Goal: Task Accomplishment & Management: Manage account settings

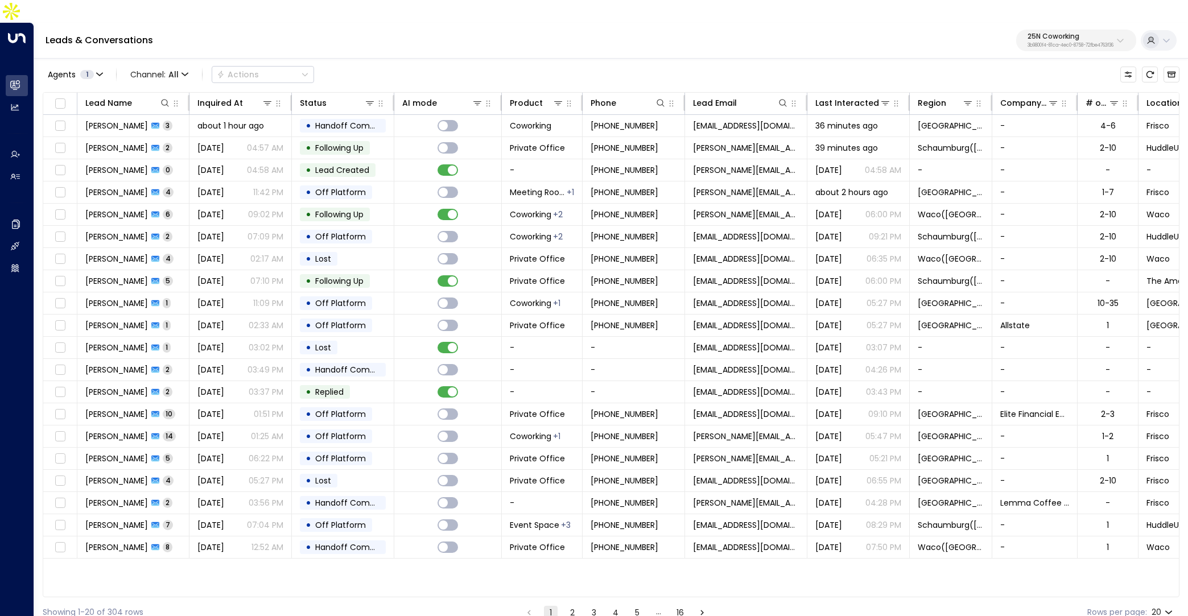
click at [1037, 33] on p "25N Coworking" at bounding box center [1071, 36] width 86 height 7
type input "**********"
click at [979, 98] on span "ID: bc340fee-f559-48fc-84eb-70f3f6817ad8" at bounding box center [1039, 97] width 153 height 10
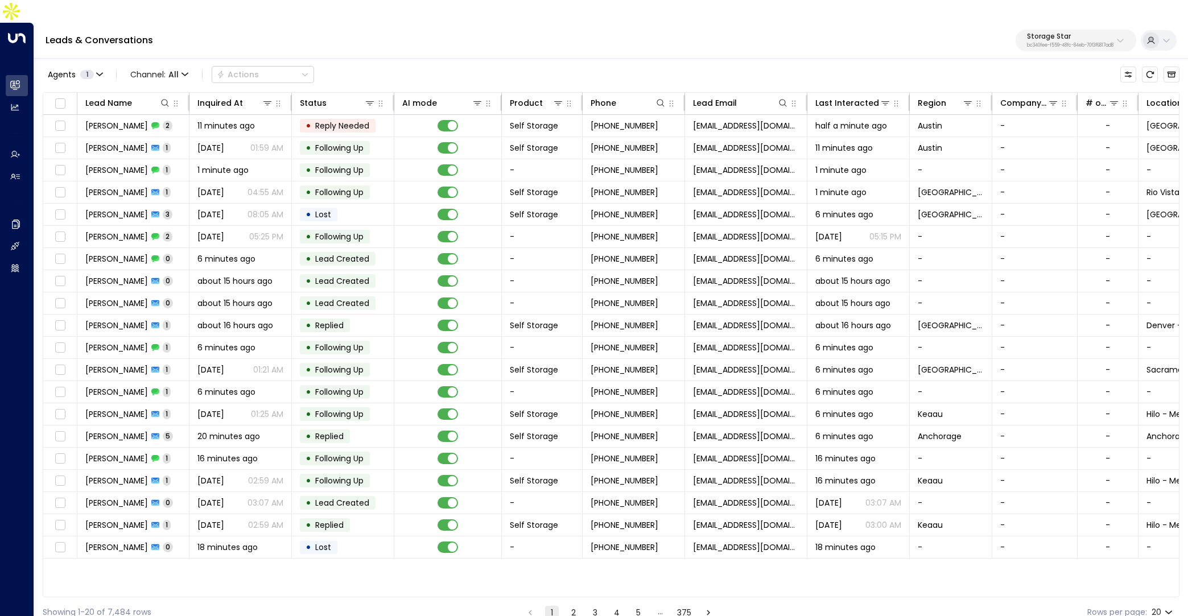
click at [1086, 33] on p "Storage Star" at bounding box center [1070, 36] width 86 height 7
type input "*****"
click at [1026, 83] on div "Inspire Communities ID: 5ac0484e-0702-4bbb-8380-6168aea91a66" at bounding box center [1045, 90] width 164 height 23
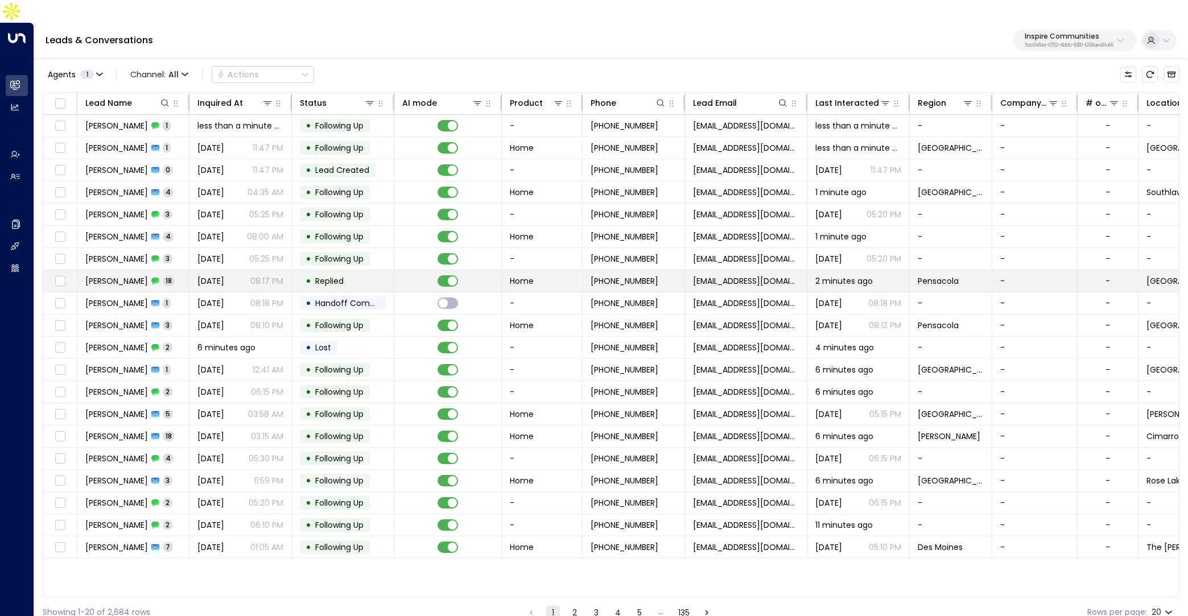
click at [135, 275] on div "[PERSON_NAME] 18" at bounding box center [129, 280] width 89 height 11
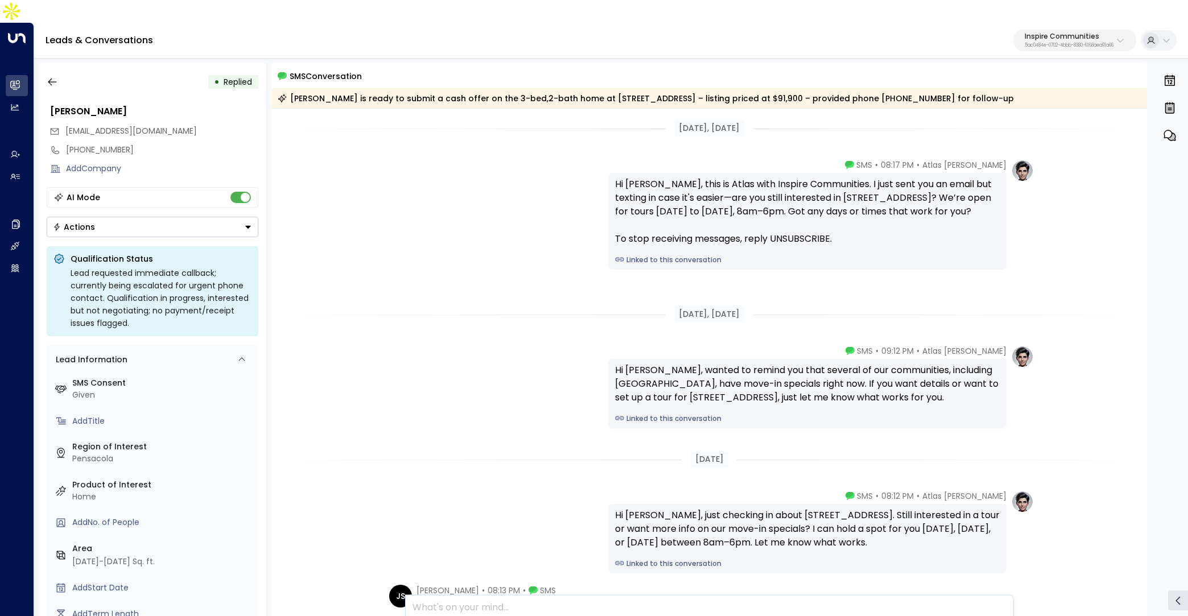
click at [694, 255] on link "Linked to this conversation" at bounding box center [807, 260] width 385 height 10
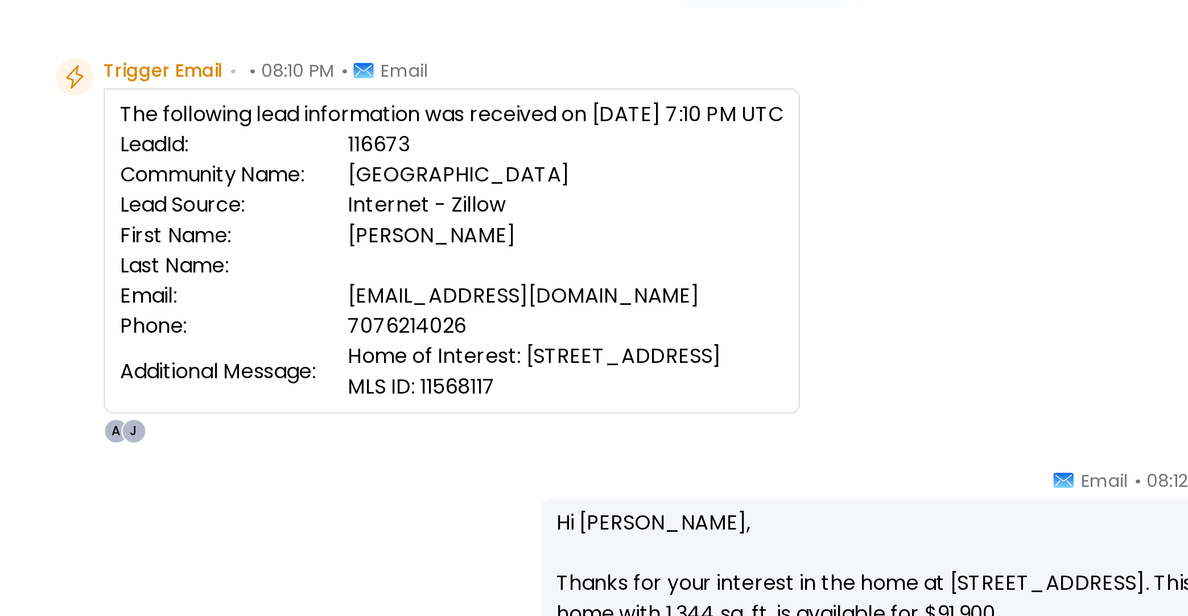
click at [563, 257] on td "[EMAIL_ADDRESS][DOMAIN_NAME]" at bounding box center [619, 264] width 196 height 14
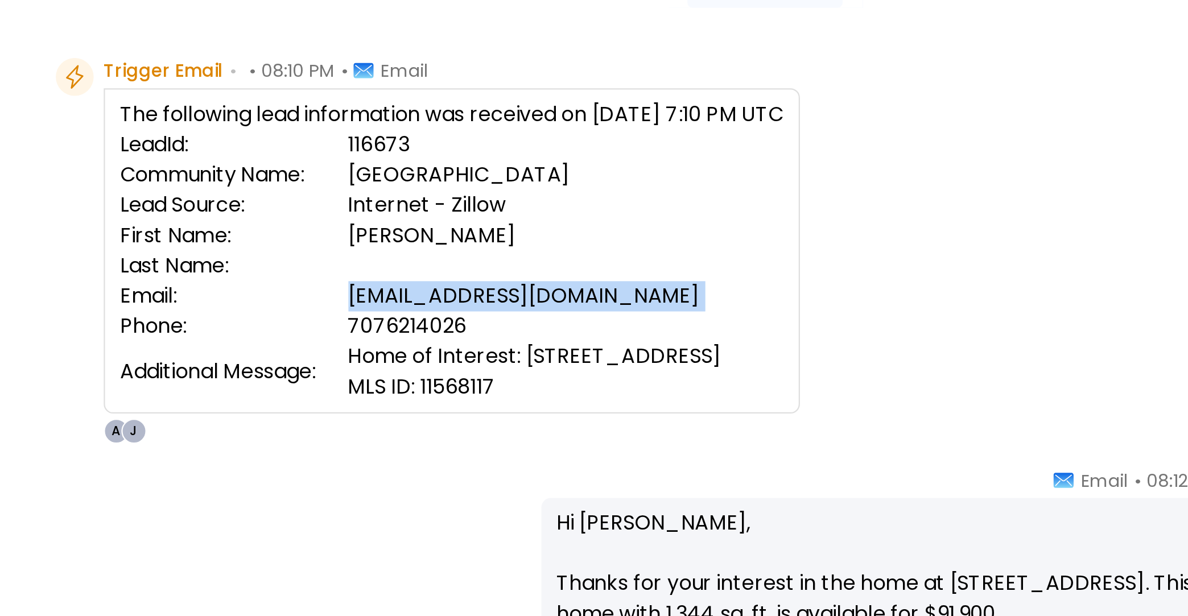
click at [563, 257] on td "[EMAIL_ADDRESS][DOMAIN_NAME]" at bounding box center [619, 264] width 196 height 14
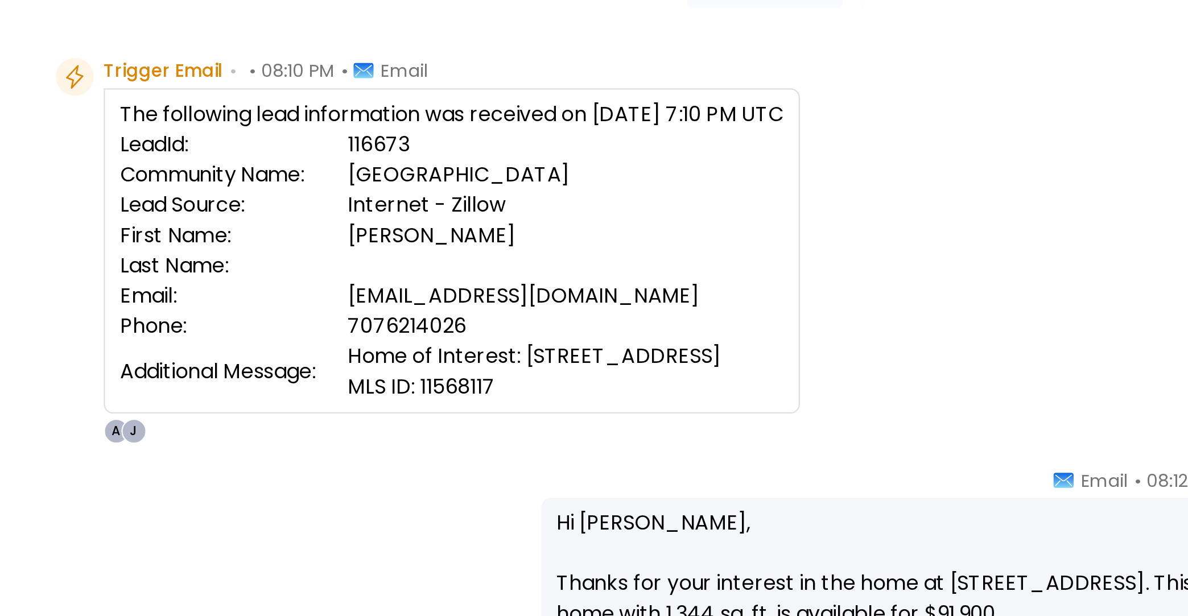
click at [543, 216] on td "Internet - Zillow" at bounding box center [619, 223] width 196 height 14
click at [543, 202] on td "[GEOGRAPHIC_DATA]" at bounding box center [619, 209] width 196 height 14
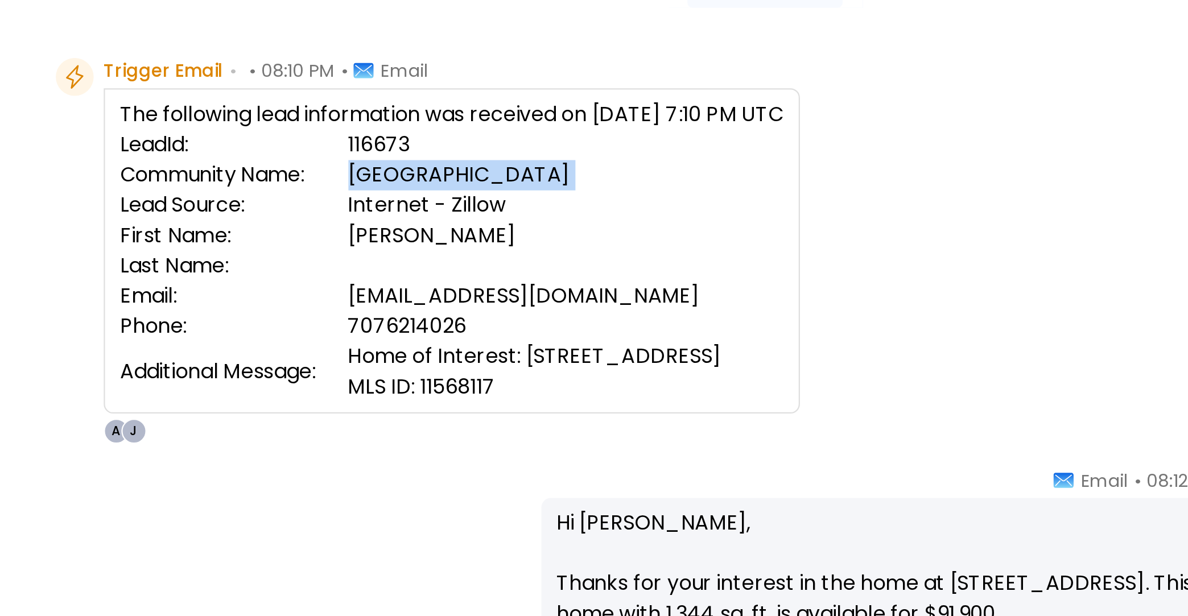
click at [543, 202] on td "Silver Lake" at bounding box center [619, 209] width 196 height 14
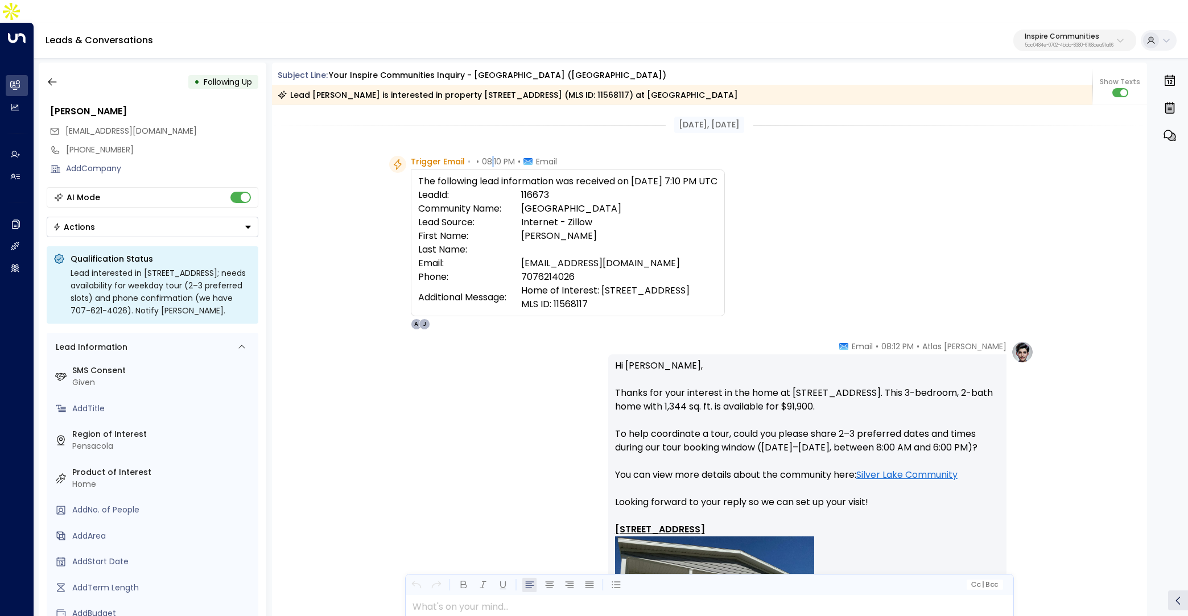
click at [492, 156] on span "08:10 PM" at bounding box center [498, 161] width 33 height 11
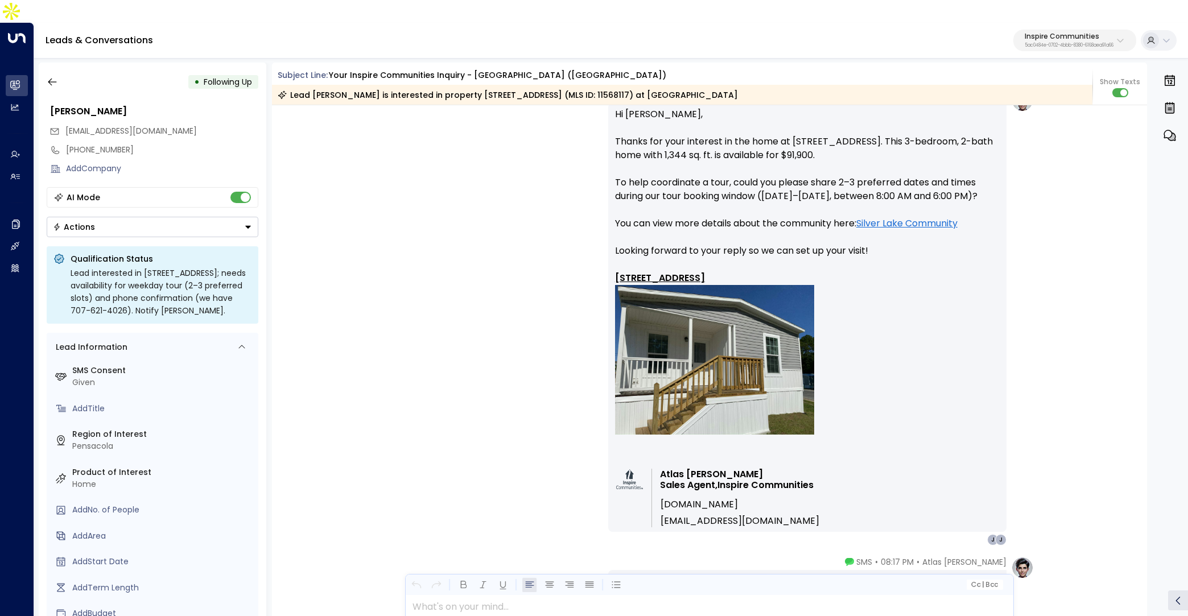
scroll to position [268, 0]
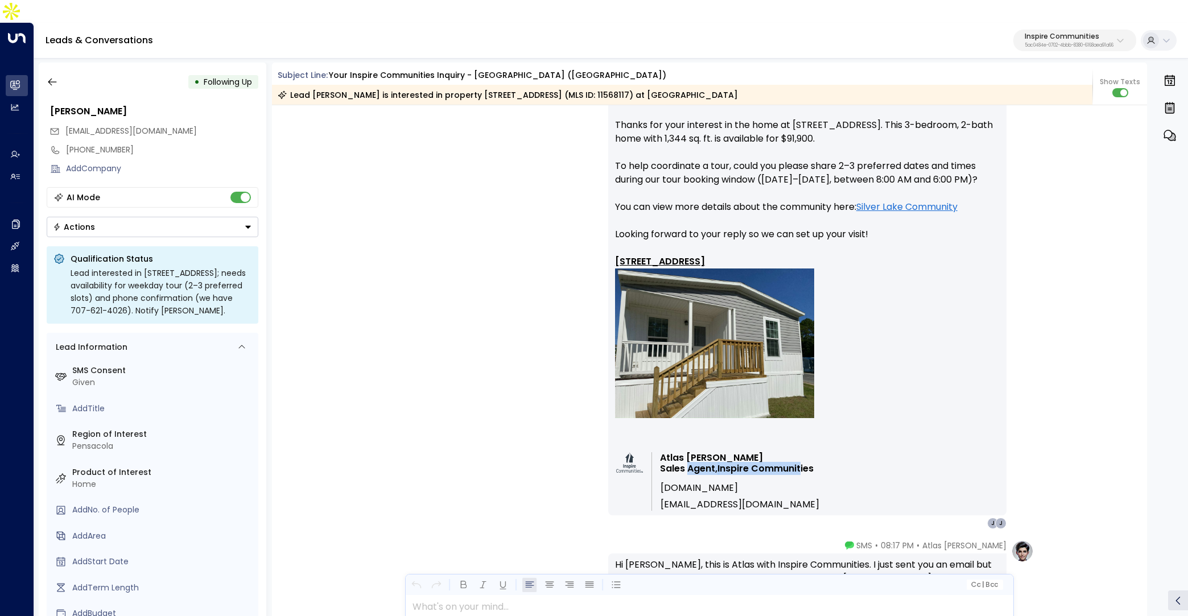
drag, startPoint x: 799, startPoint y: 448, endPoint x: 680, endPoint y: 440, distance: 119.1
click at [684, 452] on p "Atlas Parker Sales Agent, Inspire Communities" at bounding box center [740, 463] width 160 height 22
click at [787, 474] on td "www.inspirecommunities.com" at bounding box center [740, 484] width 160 height 20
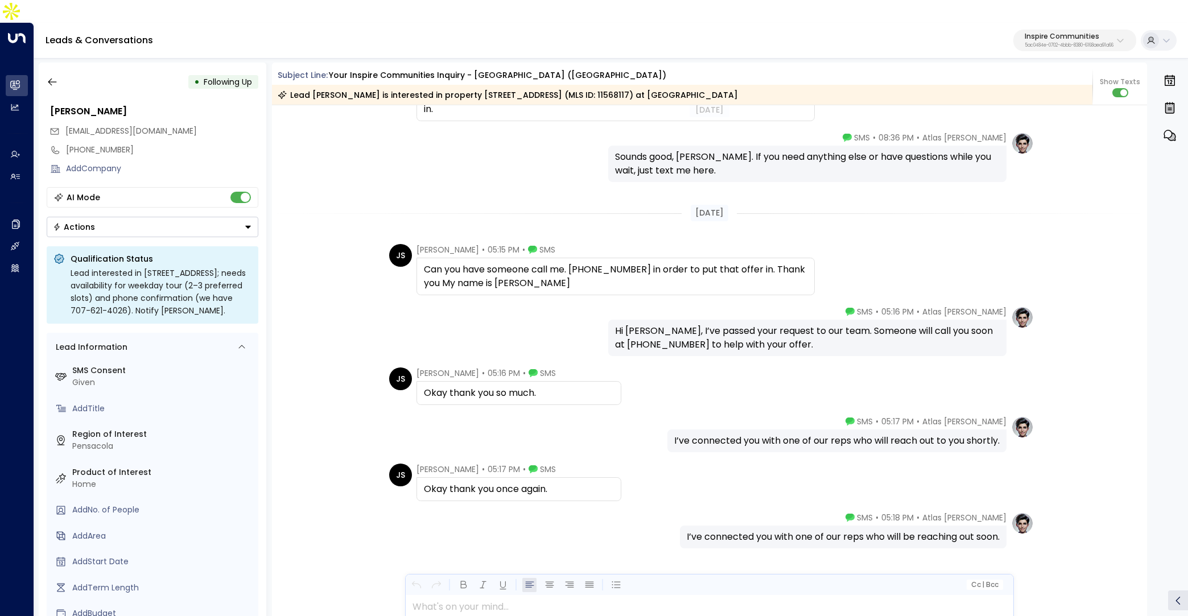
scroll to position [2064, 0]
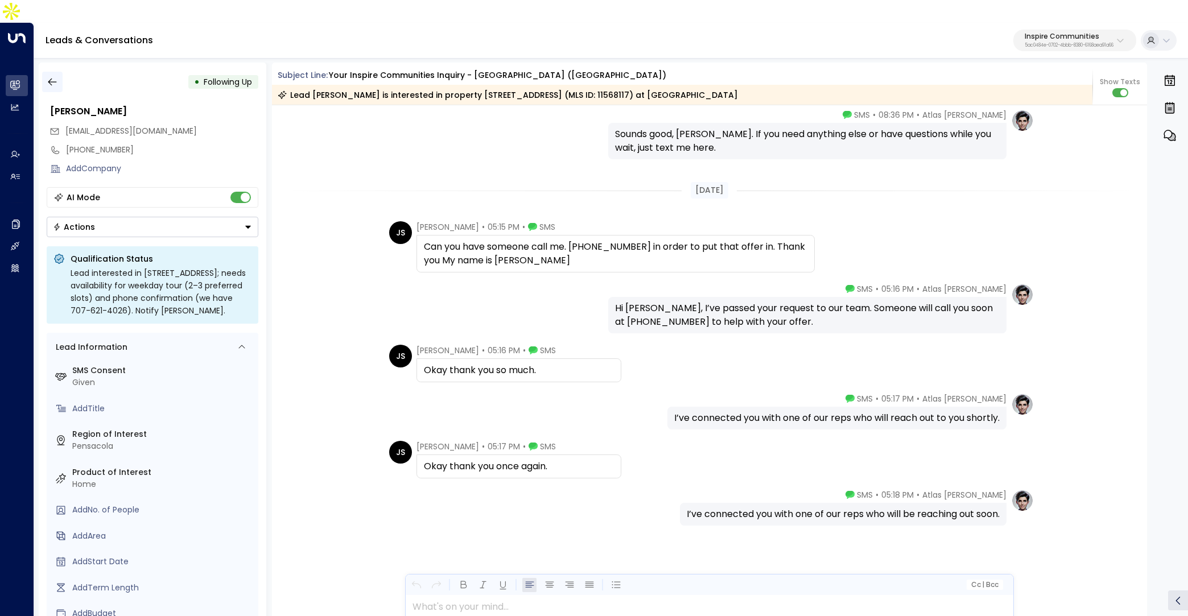
click at [50, 76] on icon "button" at bounding box center [52, 81] width 11 height 11
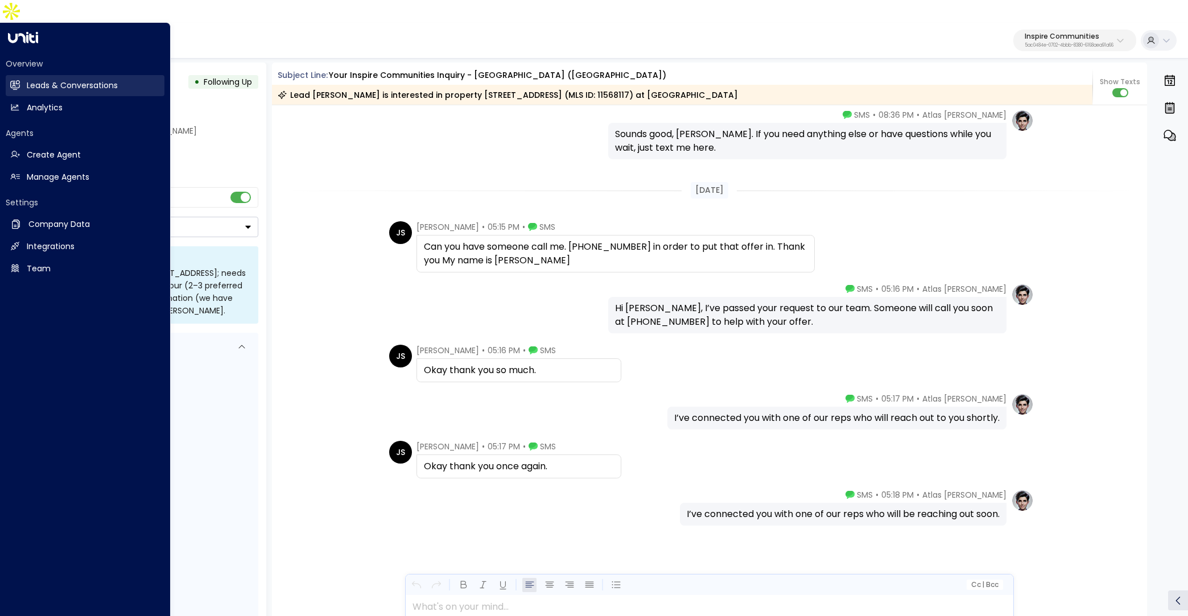
click at [36, 80] on h2 "Leads & Conversations" at bounding box center [72, 86] width 91 height 12
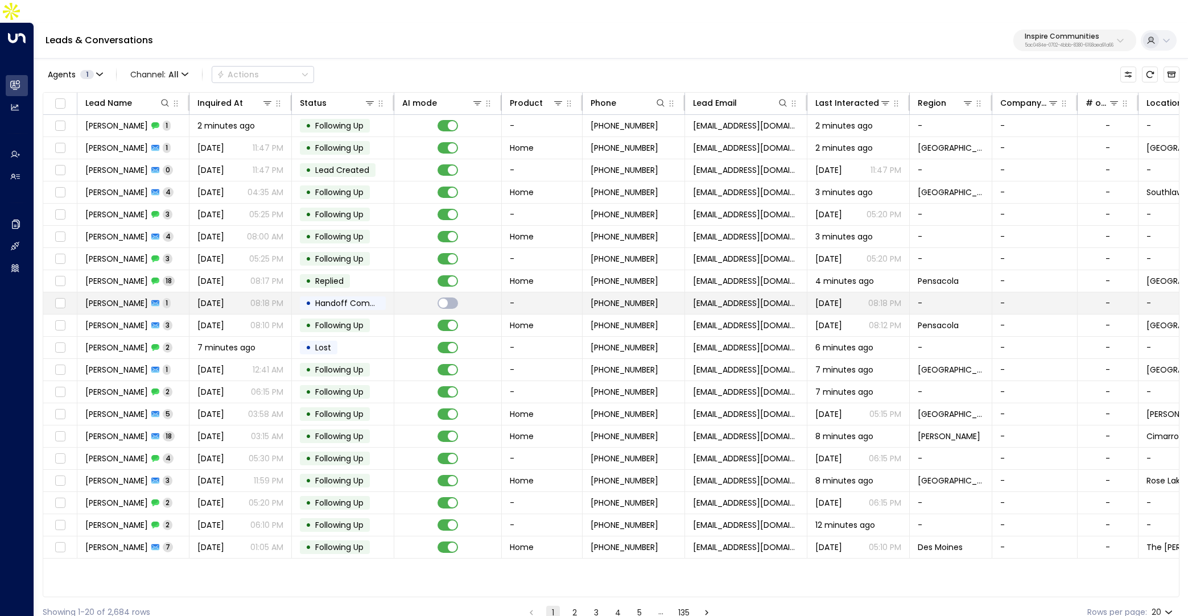
click at [172, 292] on td "Jen Smith 1" at bounding box center [133, 303] width 112 height 22
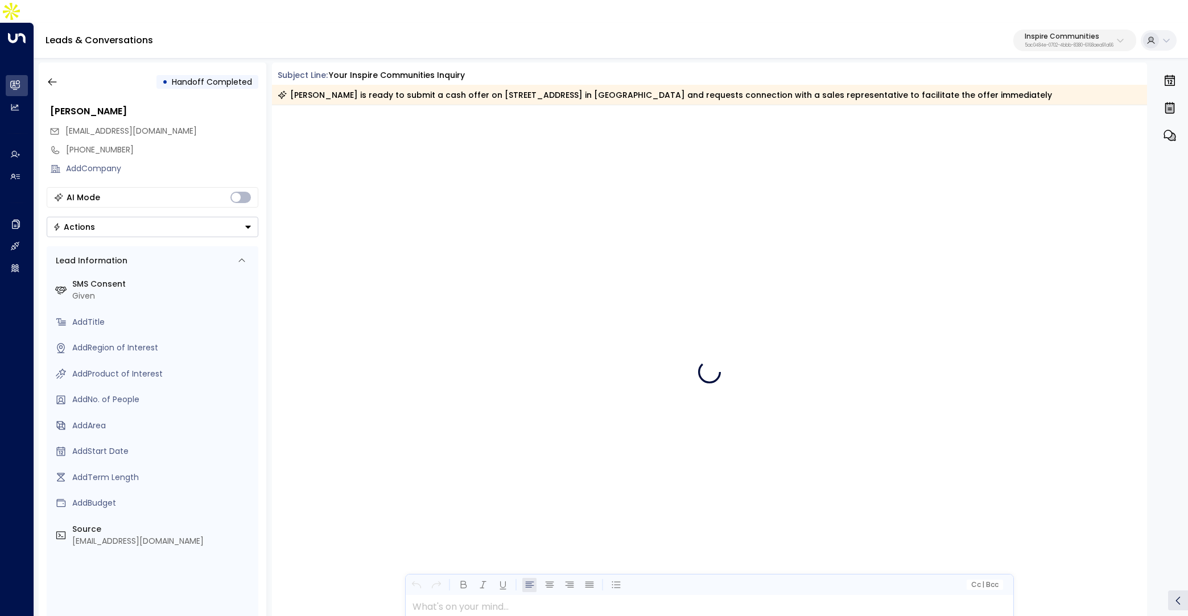
scroll to position [3426, 0]
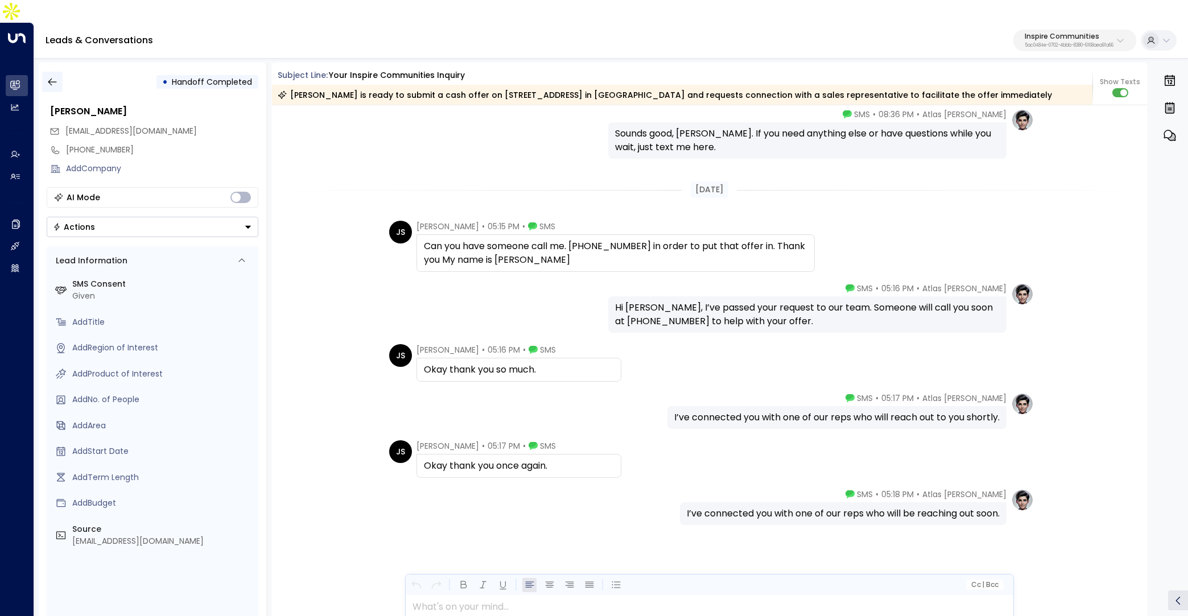
click at [50, 76] on icon "button" at bounding box center [52, 81] width 11 height 11
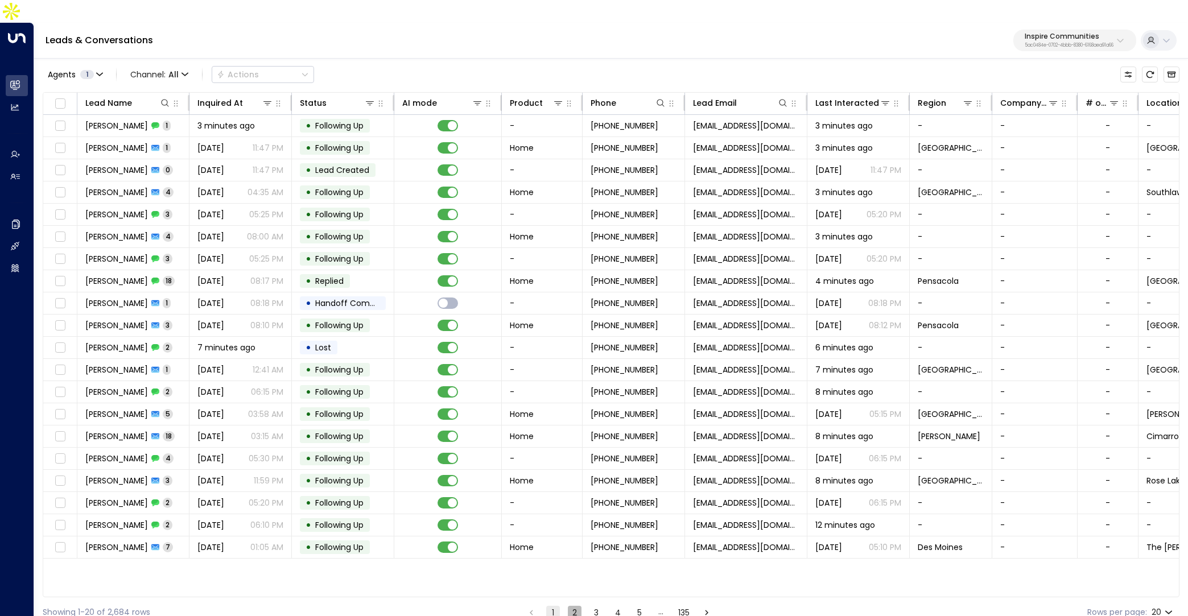
click at [571, 606] on button "2" at bounding box center [575, 613] width 14 height 14
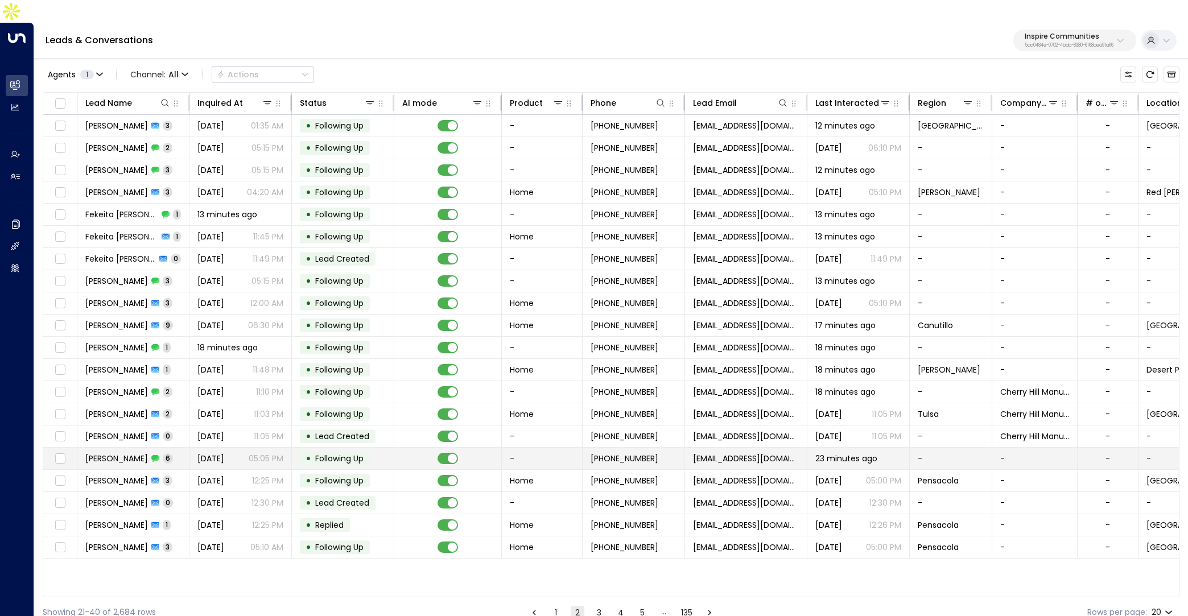
click at [166, 448] on td "Mark Santos 6" at bounding box center [133, 459] width 112 height 22
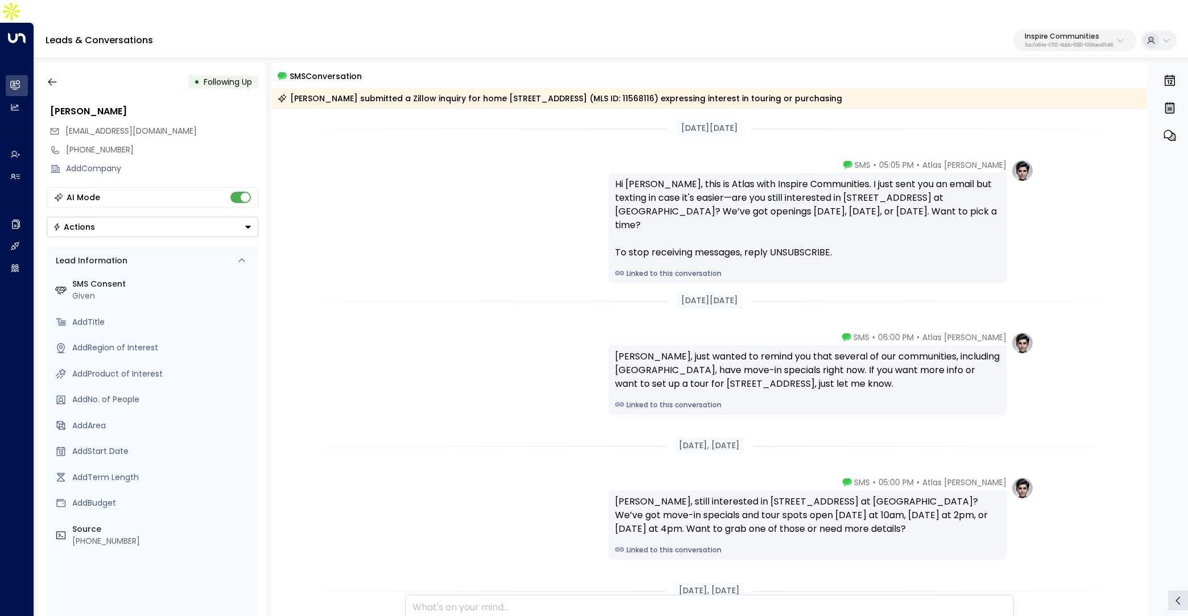
click at [1040, 33] on p "Inspire Communities" at bounding box center [1069, 36] width 89 height 7
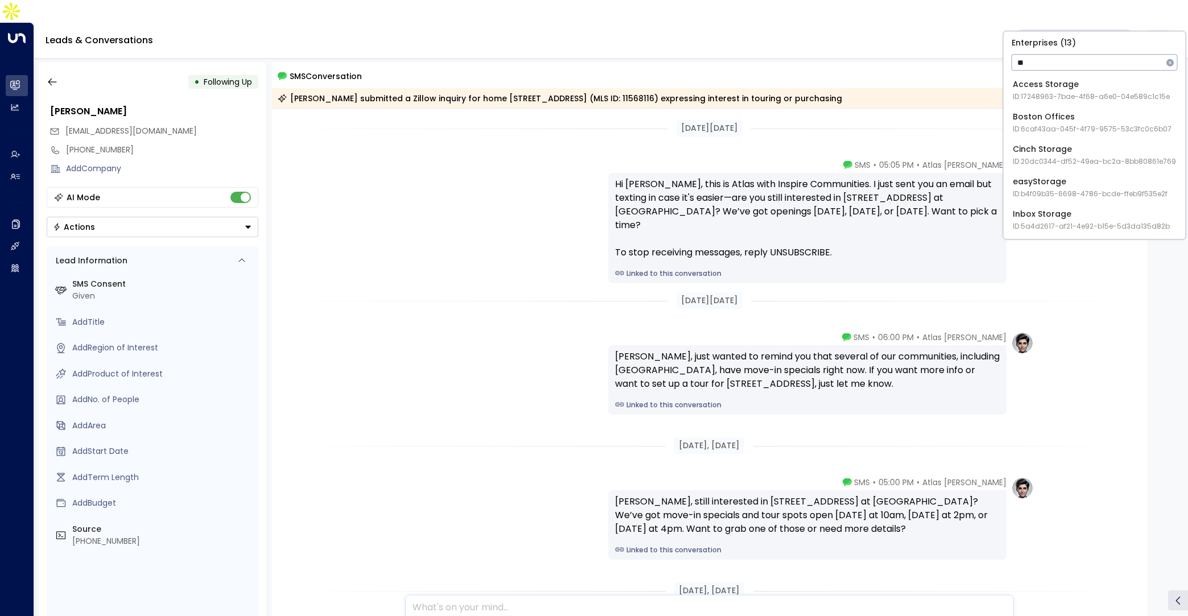
type input "*"
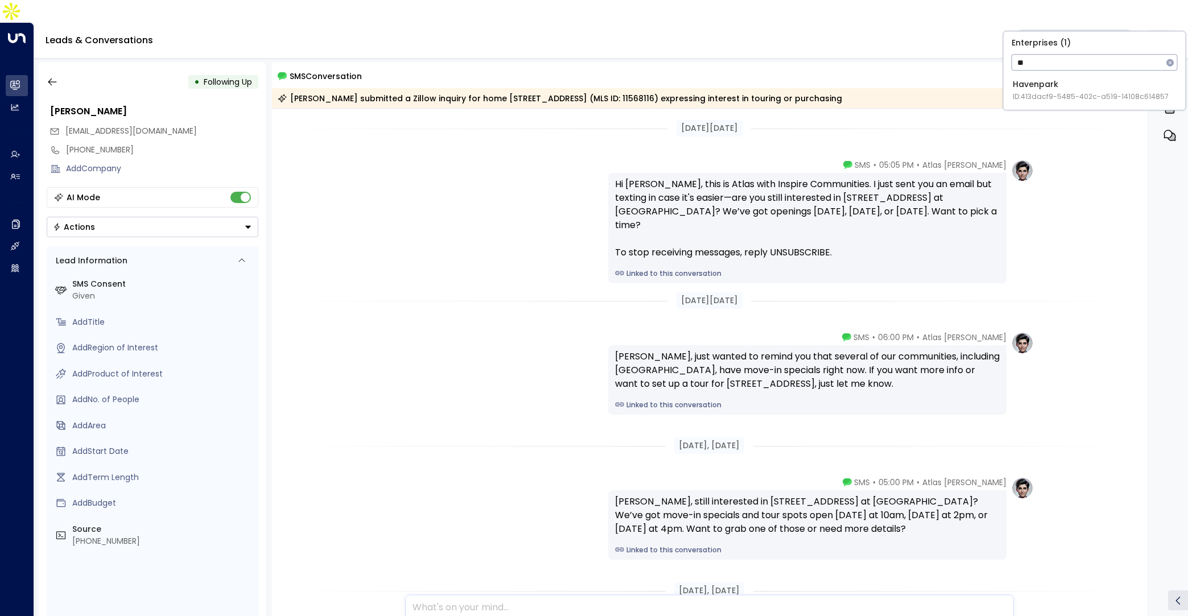
type input "*"
type input "****"
click at [1038, 83] on div "Havenpark ID: 413dacf9-5485-402c-a519-14108c614857" at bounding box center [1091, 90] width 156 height 23
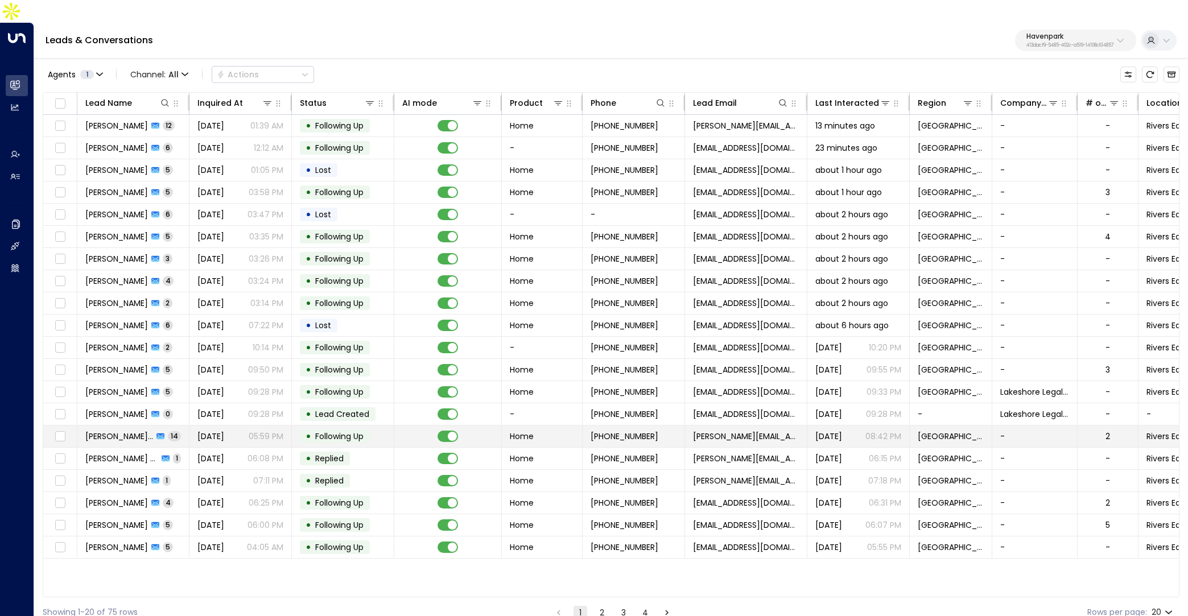
click at [110, 431] on span "Carrie Mae" at bounding box center [119, 436] width 68 height 11
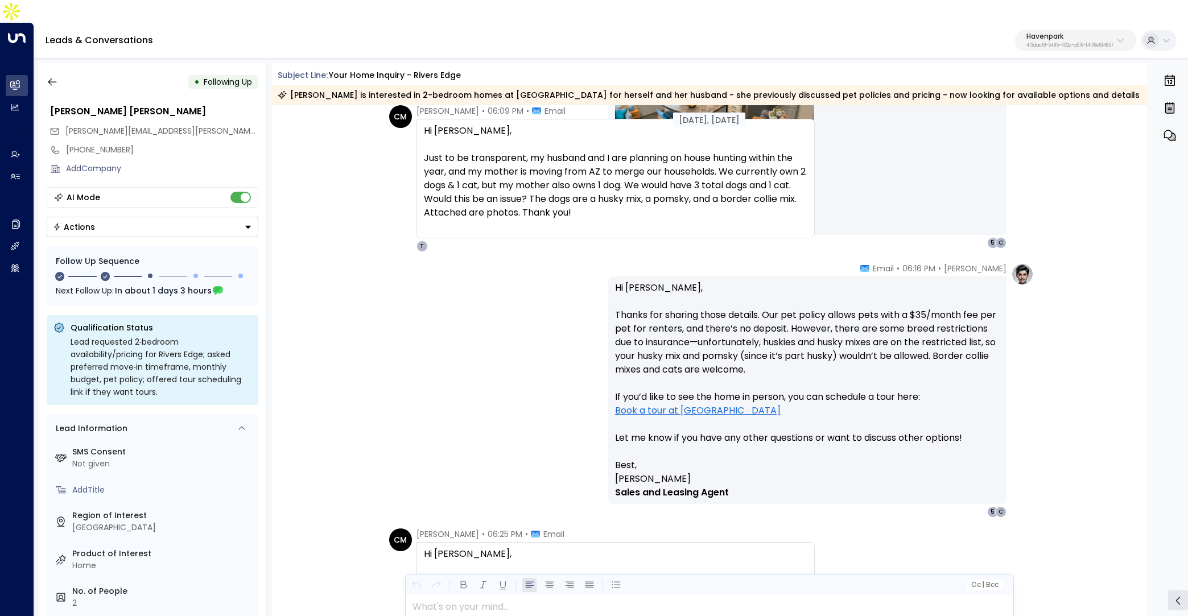
scroll to position [1048, 0]
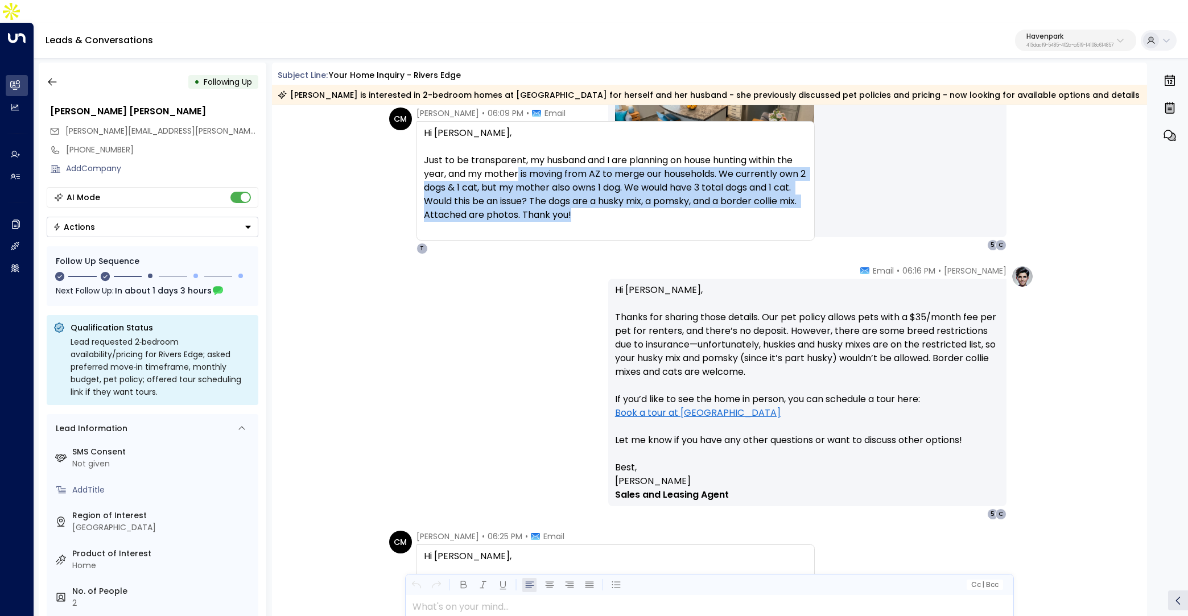
drag, startPoint x: 550, startPoint y: 163, endPoint x: 613, endPoint y: 197, distance: 71.8
click at [609, 192] on div "Just to be transparent, my husband and I are planning on house hunting within t…" at bounding box center [615, 188] width 383 height 68
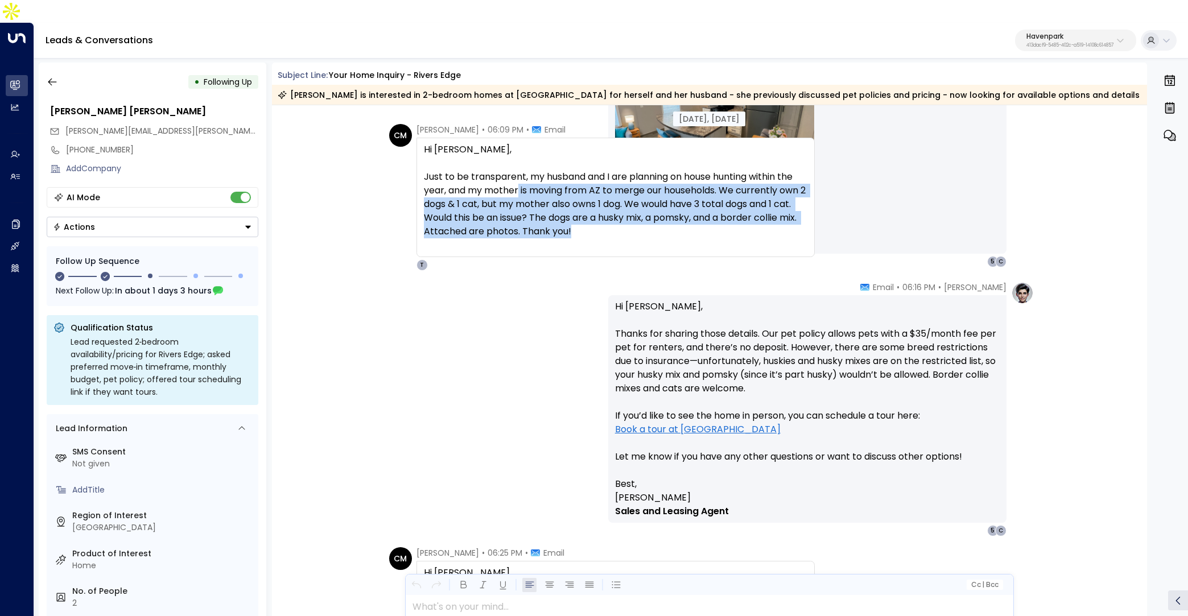
scroll to position [1041, 0]
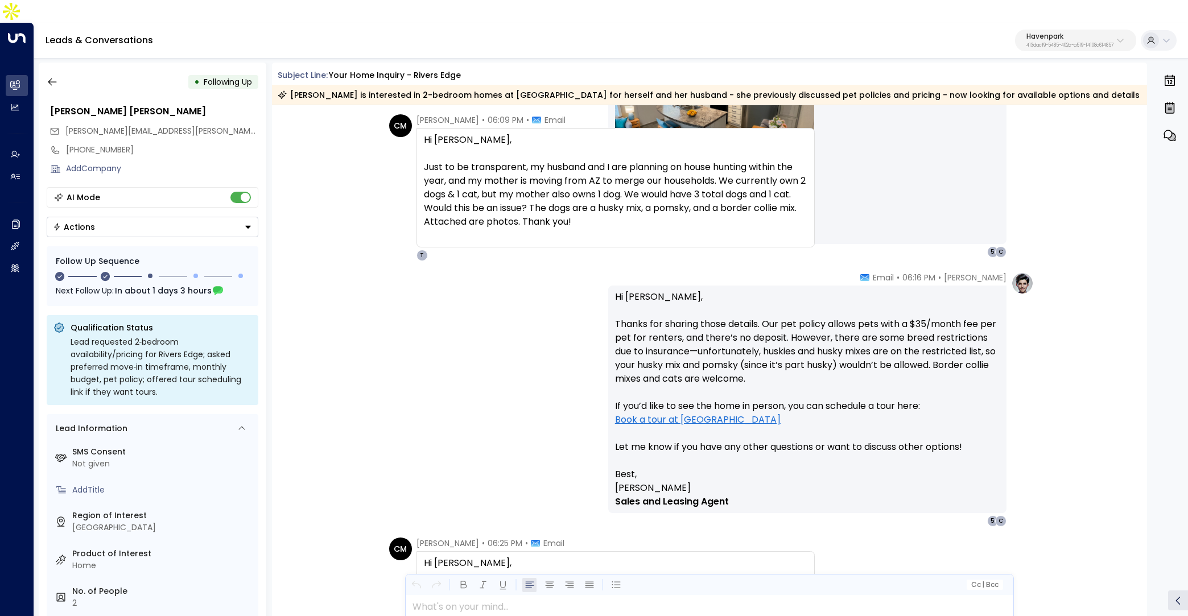
click at [926, 433] on p "Hi Carrie, Thanks for sharing those details. Our pet policy allows pets with a …" at bounding box center [807, 379] width 385 height 178
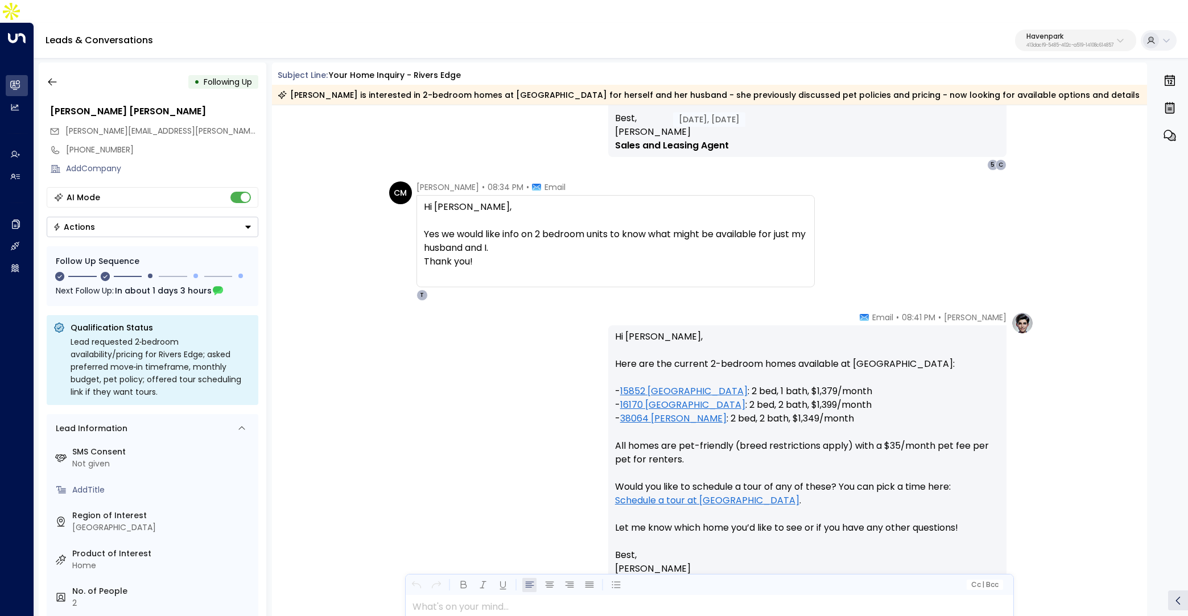
scroll to position [2505, 0]
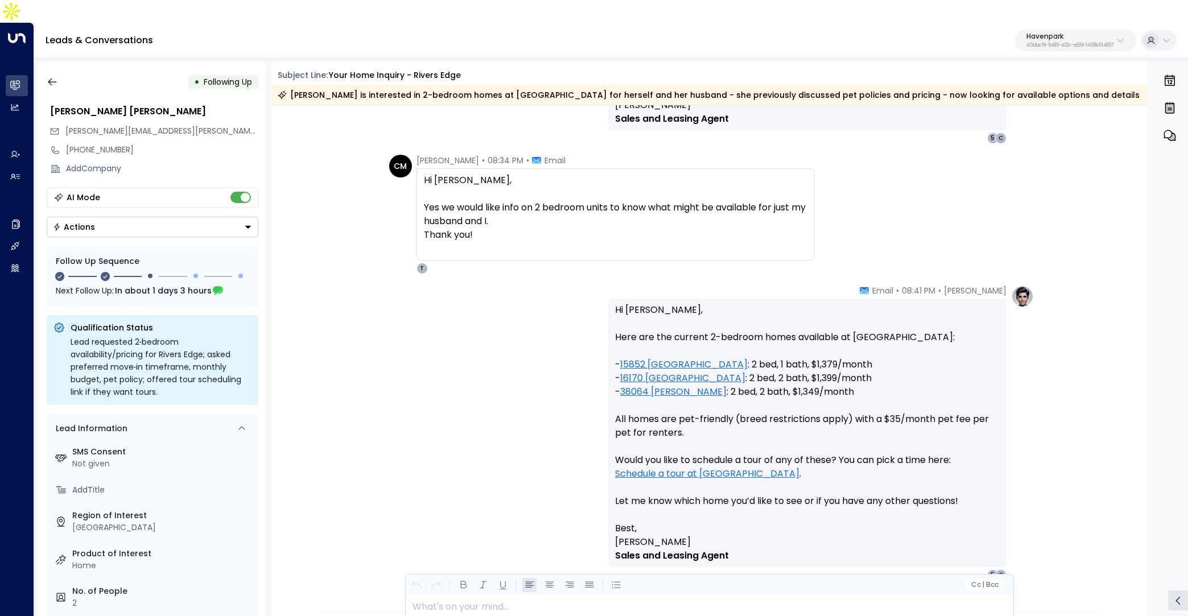
click at [1032, 33] on p "Havenpark" at bounding box center [1069, 36] width 87 height 7
type input "*********"
click at [987, 83] on div "Storage Star ID: bc340fee-f559-48fc-84eb-70f3f6817ad8" at bounding box center [1039, 90] width 153 height 23
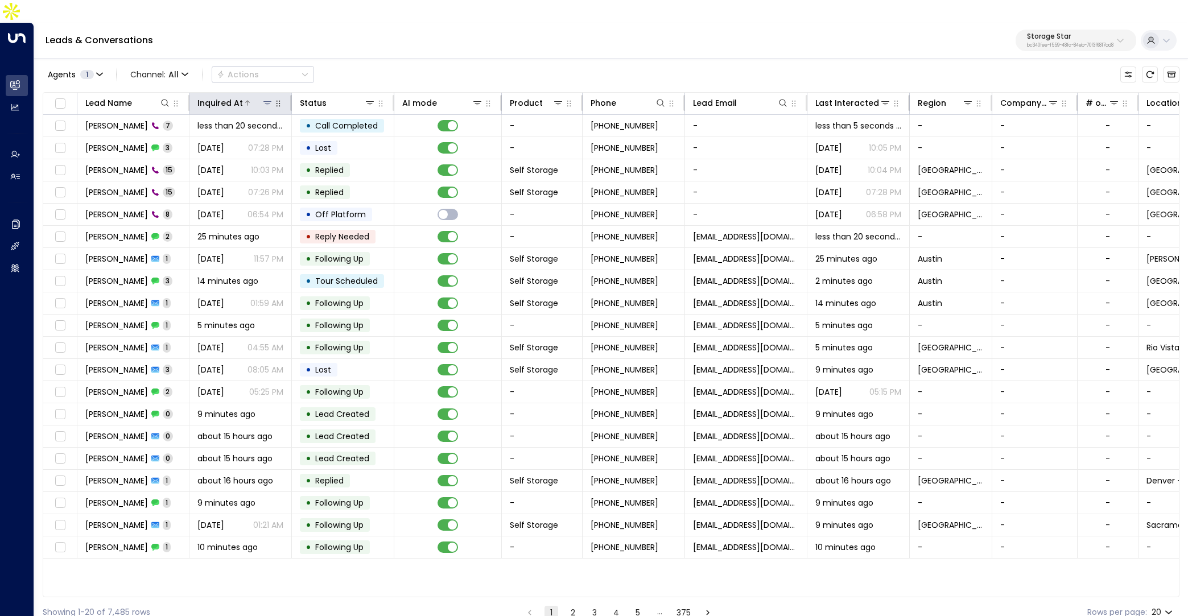
click at [239, 96] on div "Inquired At" at bounding box center [220, 103] width 46 height 14
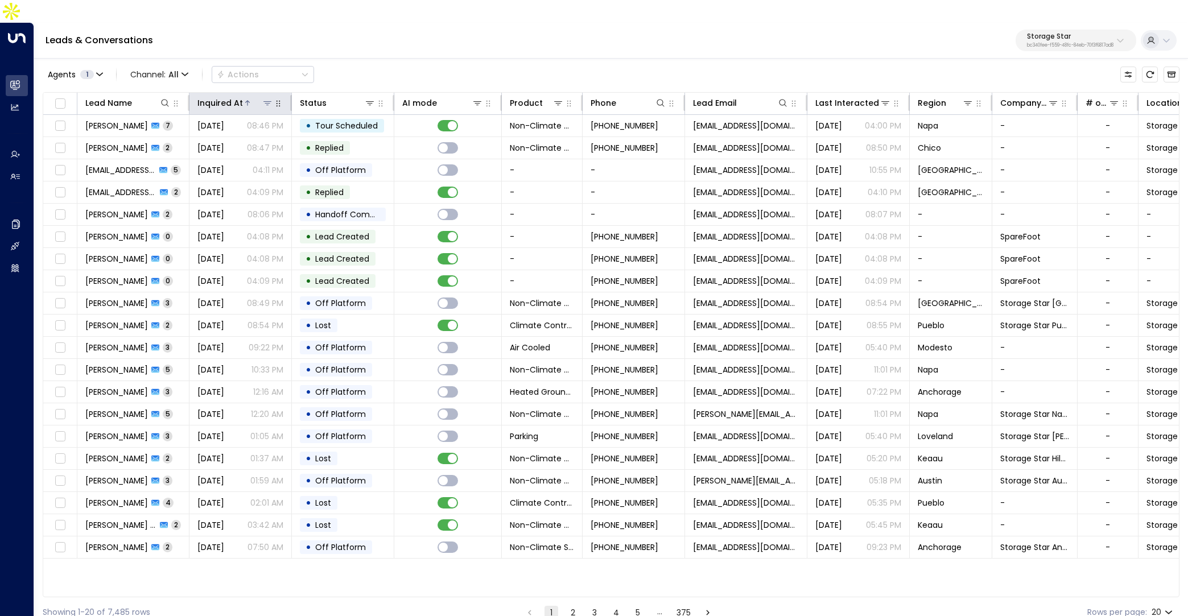
click at [239, 96] on div "Inquired At" at bounding box center [220, 103] width 46 height 14
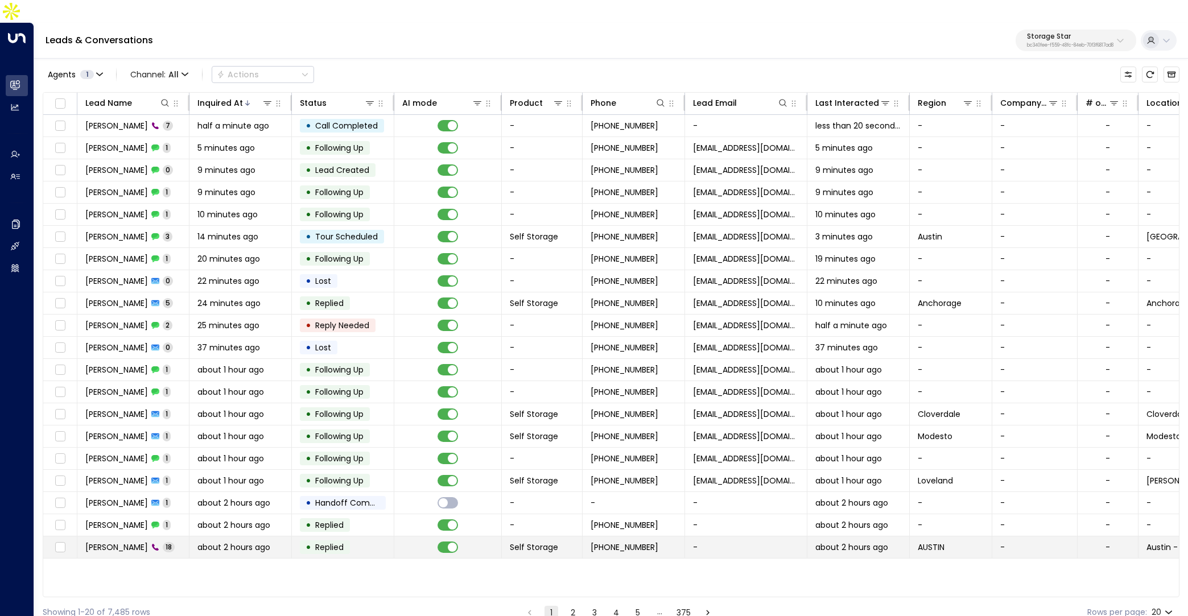
click at [108, 542] on span "Horacio Ornsby" at bounding box center [116, 547] width 63 height 11
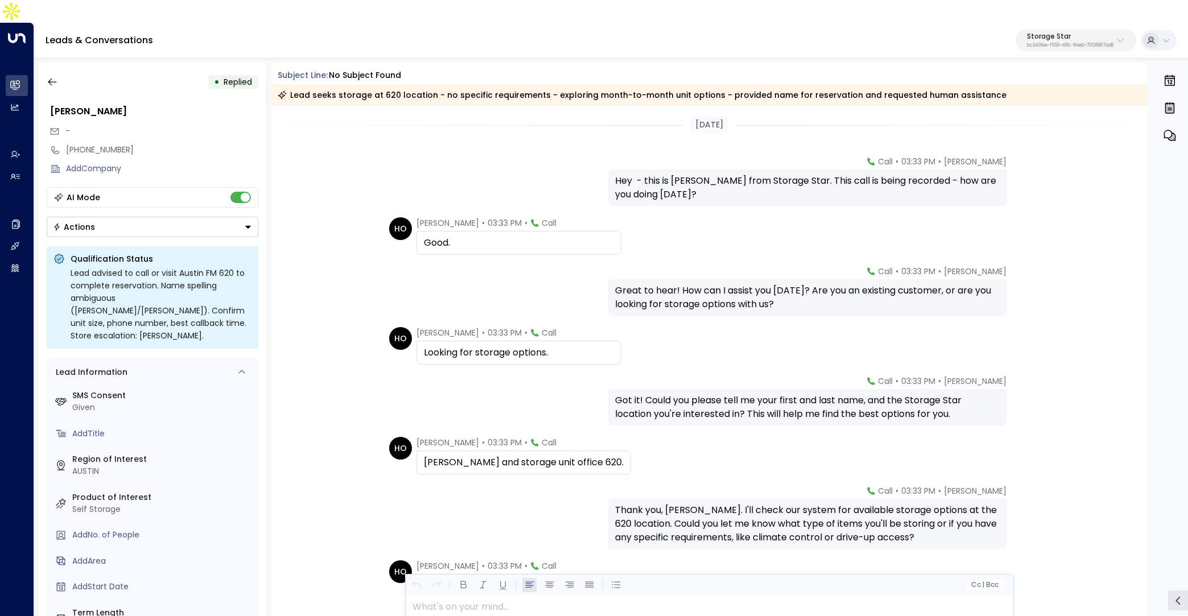
scroll to position [30, 0]
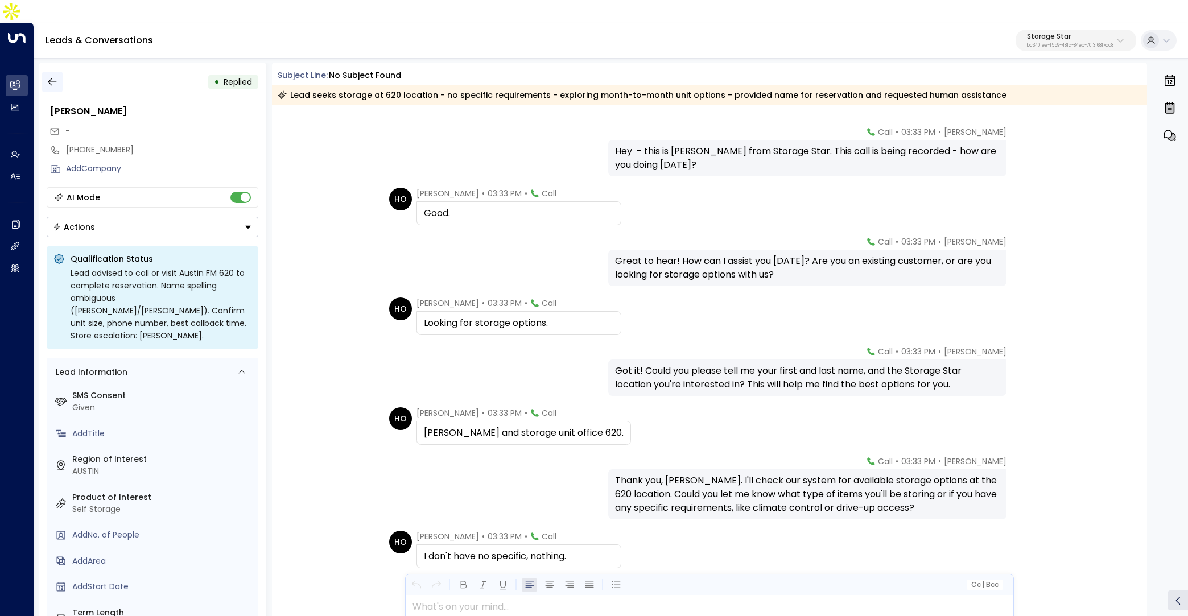
click at [52, 76] on icon "button" at bounding box center [52, 81] width 11 height 11
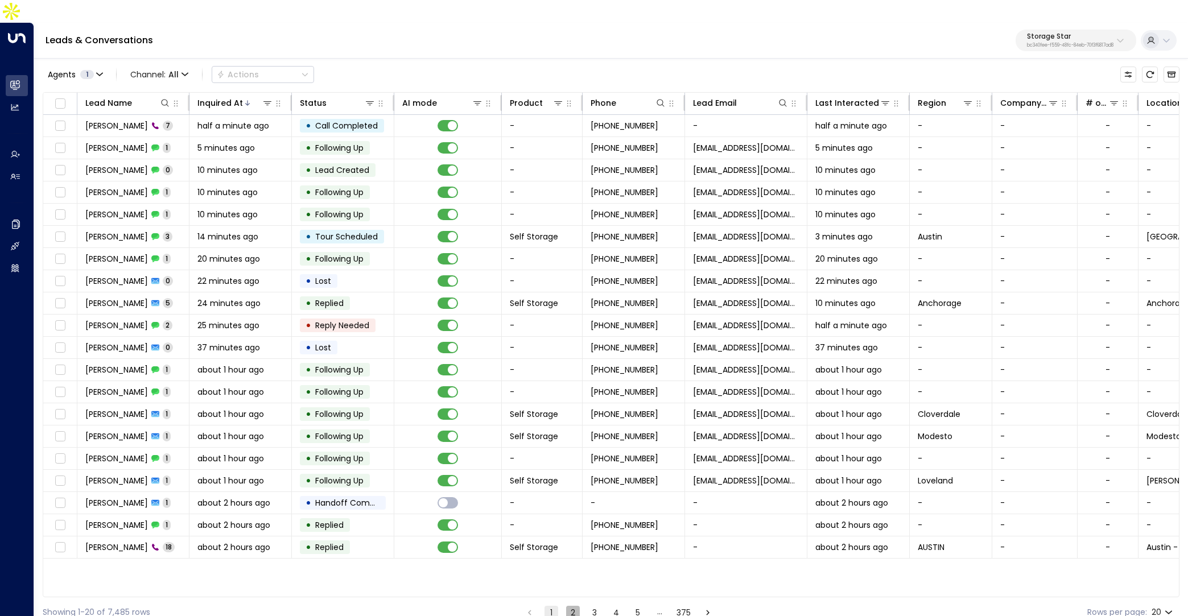
click at [574, 606] on button "2" at bounding box center [573, 613] width 14 height 14
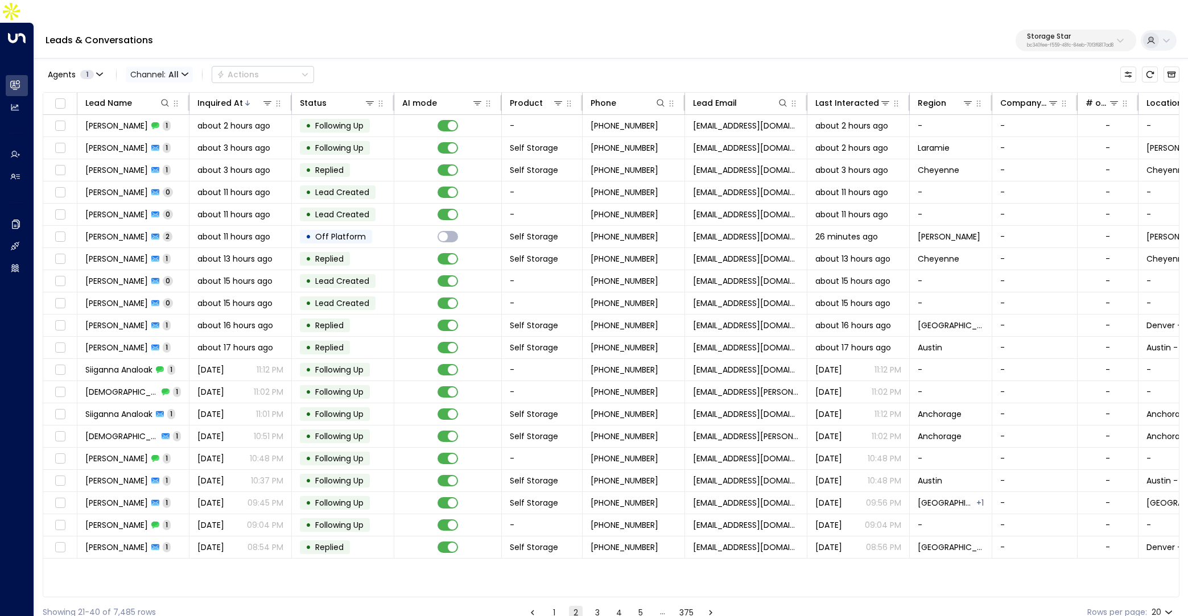
click at [180, 67] on span "Channel: All" at bounding box center [159, 75] width 67 height 16
click at [207, 22] on div at bounding box center [594, 308] width 1188 height 616
click at [182, 67] on span "Channel: All" at bounding box center [159, 75] width 67 height 16
click at [176, 84] on p "SMS" at bounding box center [155, 80] width 41 height 7
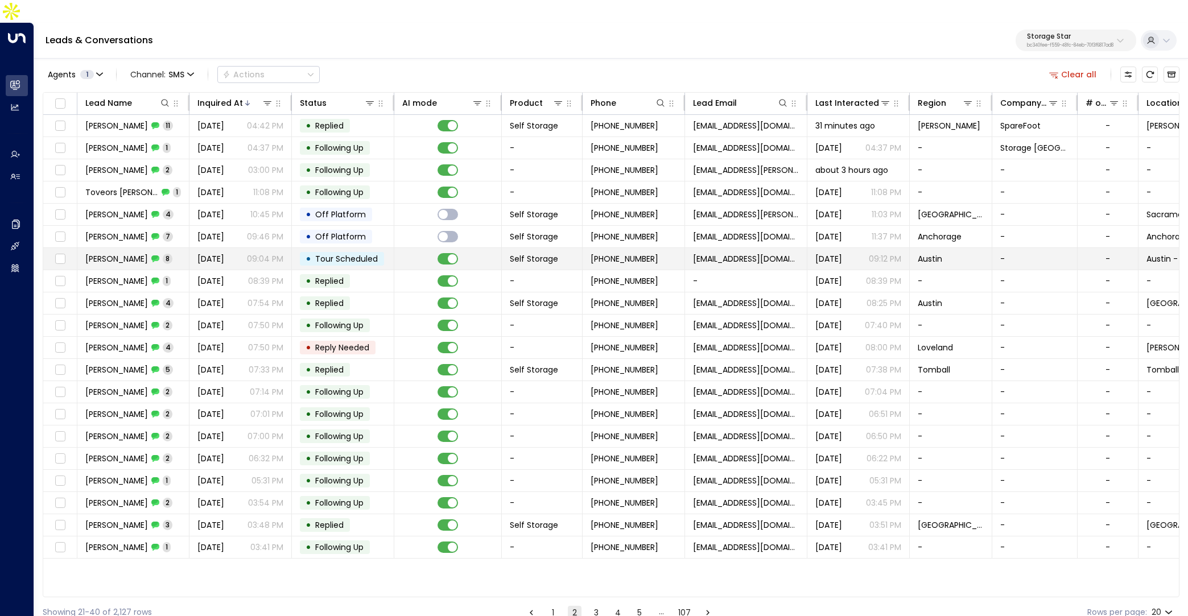
click at [167, 253] on div "Chongyang Wang 8" at bounding box center [128, 258] width 87 height 11
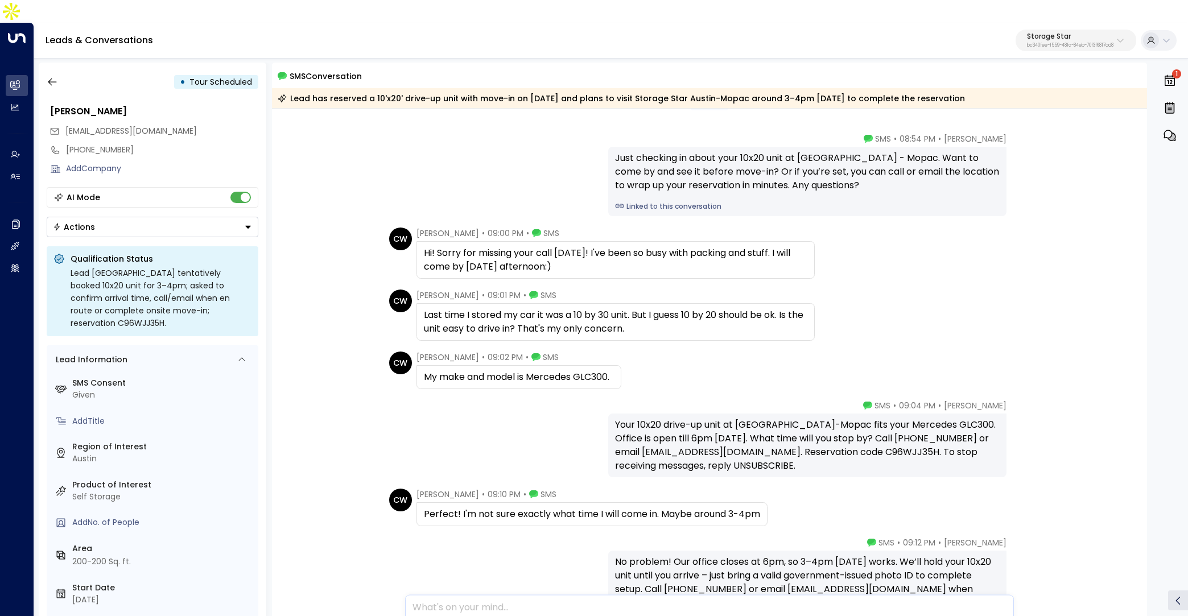
scroll to position [193, 0]
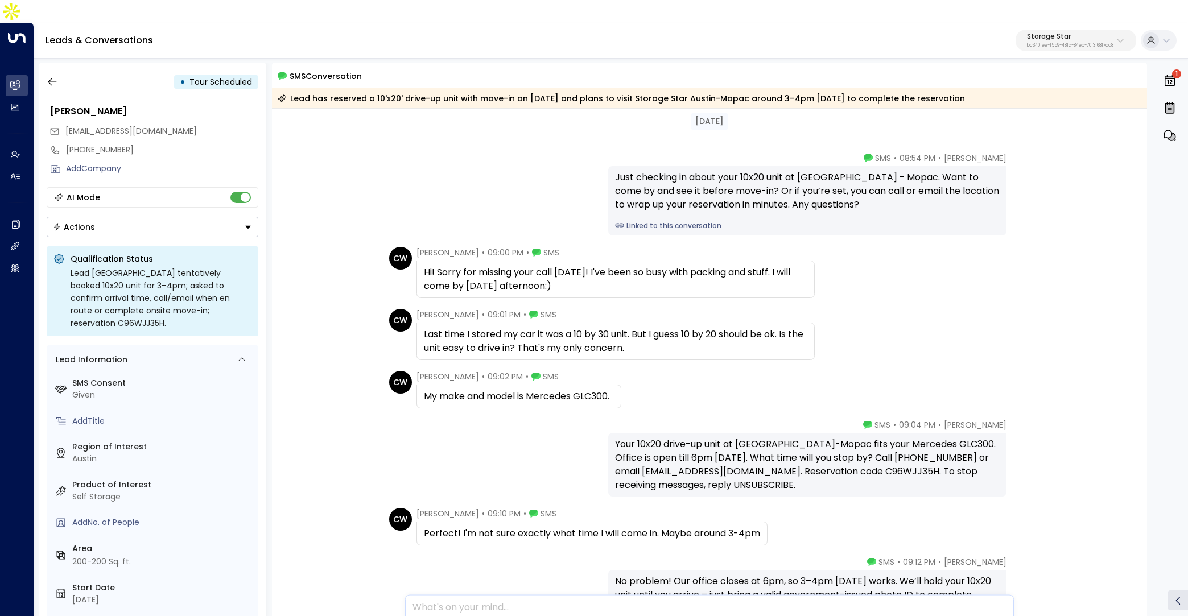
click at [634, 209] on div "Just checking in about your 10x20 unit at Storage Star Austin - Mopac. Want to …" at bounding box center [807, 200] width 398 height 69
click at [625, 221] on link "Linked to this conversation" at bounding box center [807, 226] width 385 height 10
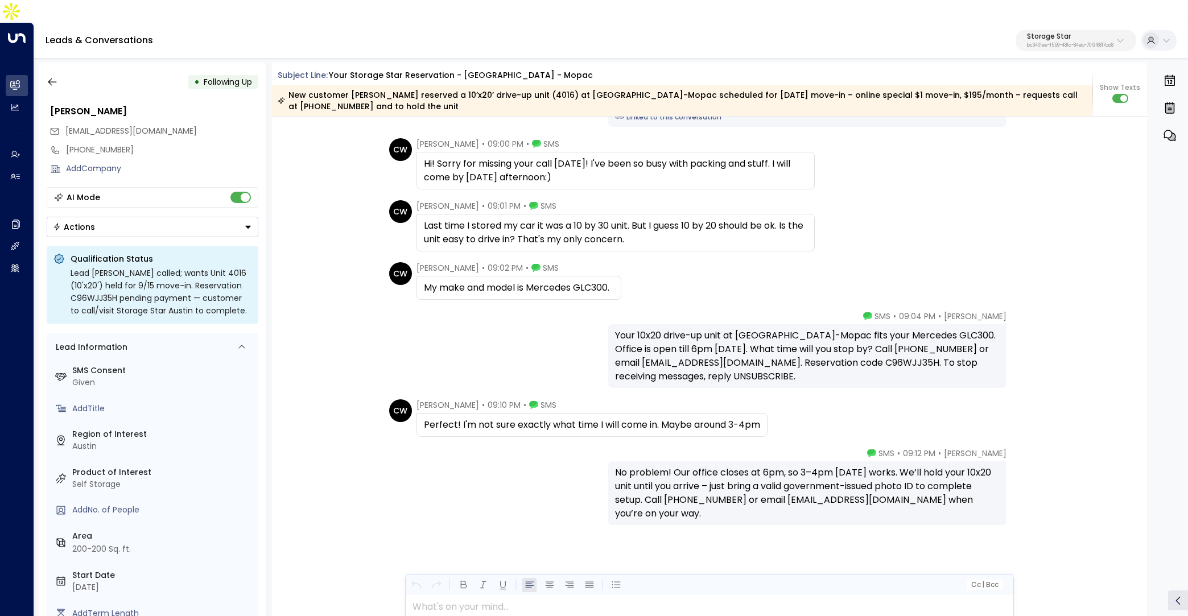
scroll to position [1465, 0]
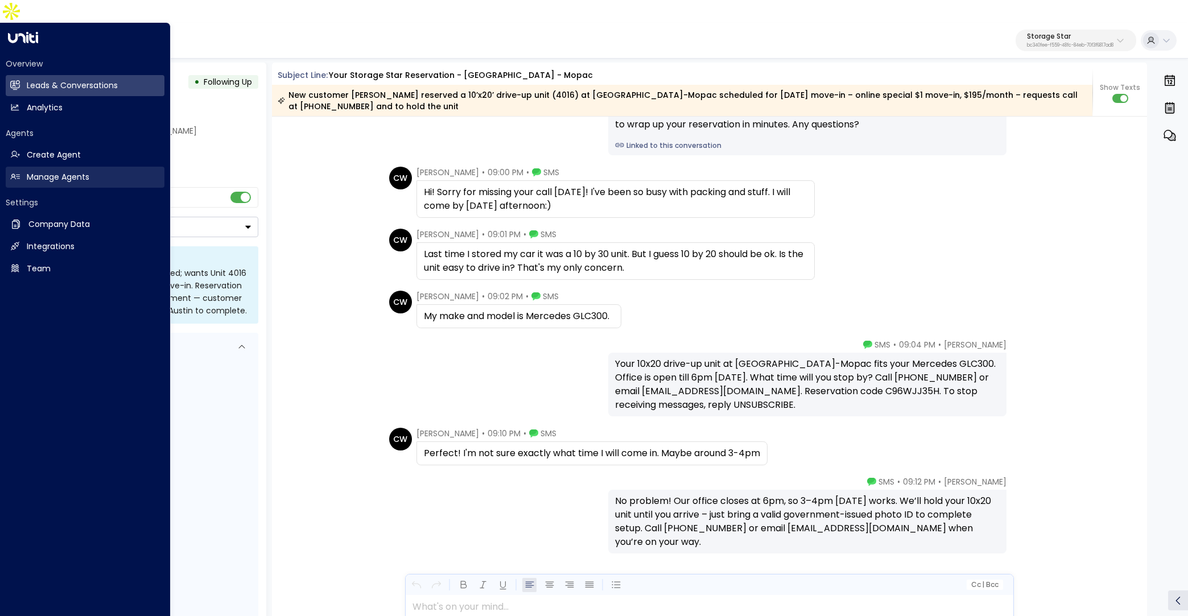
click at [83, 171] on h2 "Manage Agents" at bounding box center [58, 177] width 63 height 12
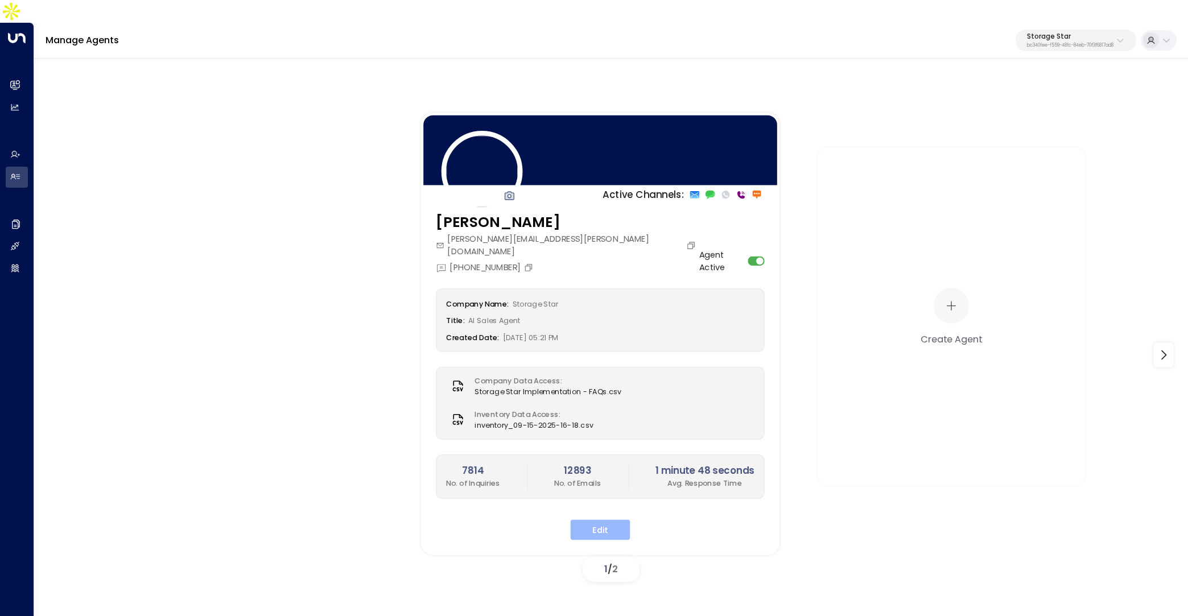
click at [593, 520] on button "Edit" at bounding box center [601, 530] width 60 height 20
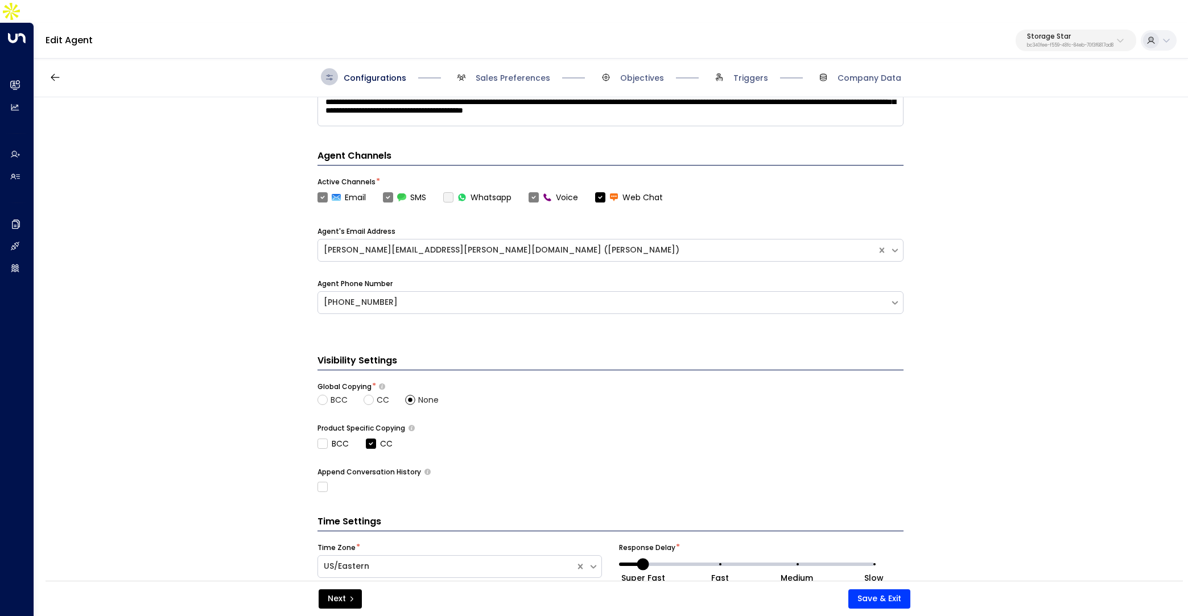
scroll to position [323, 0]
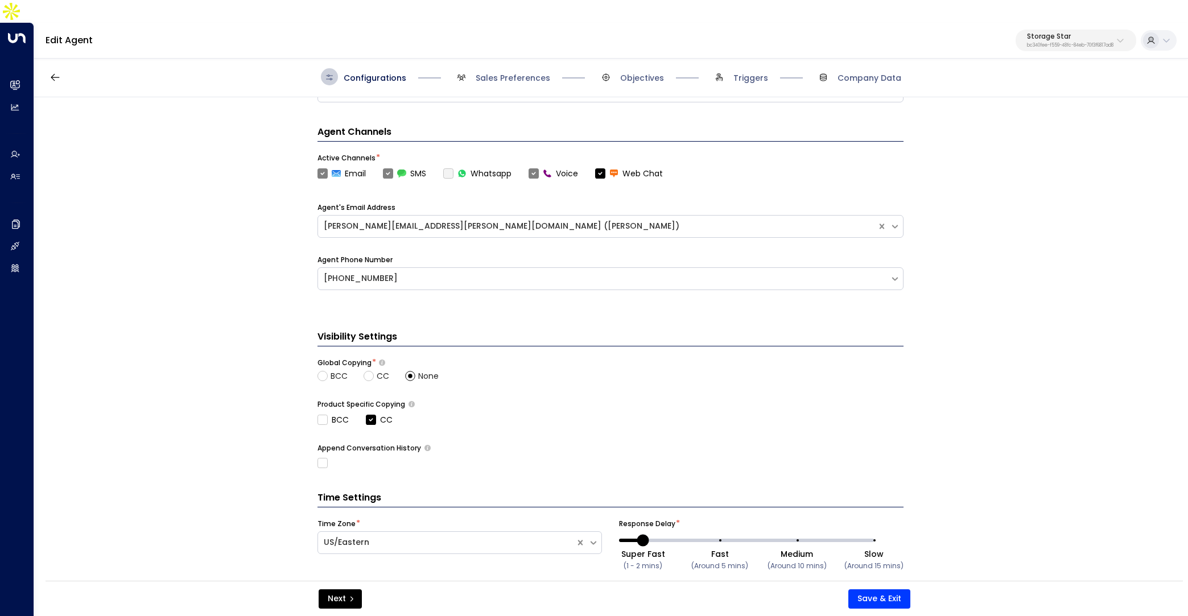
click at [507, 63] on div "Configurations Sales Preferences Objectives Triggers Company Data" at bounding box center [611, 77] width 1154 height 40
click at [496, 72] on span "Sales Preferences" at bounding box center [513, 77] width 75 height 11
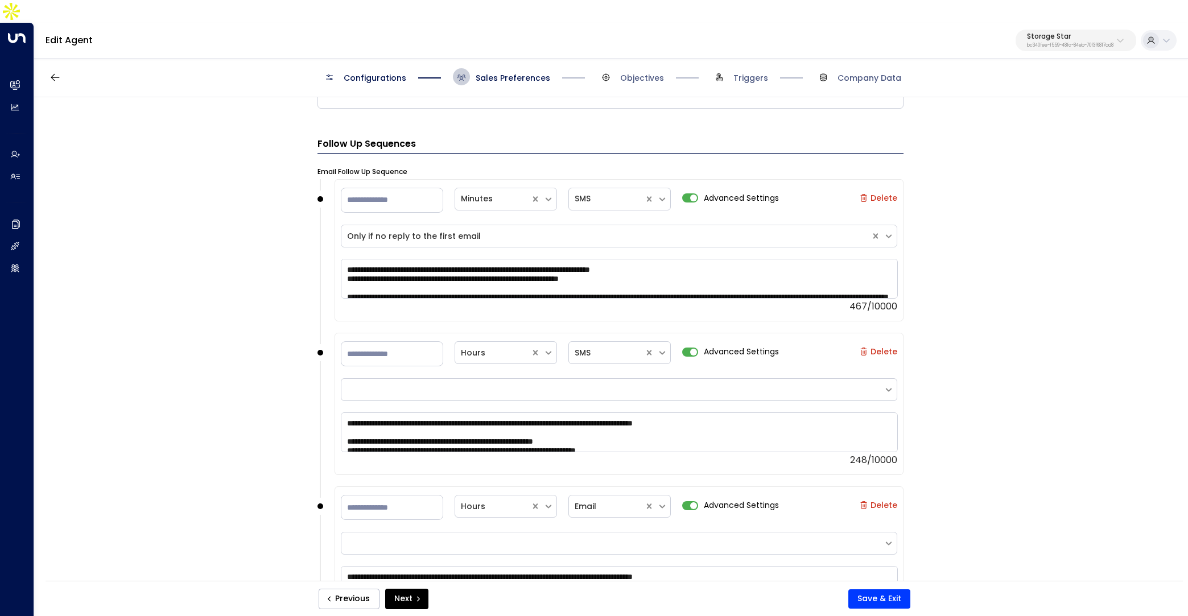
scroll to position [1470, 0]
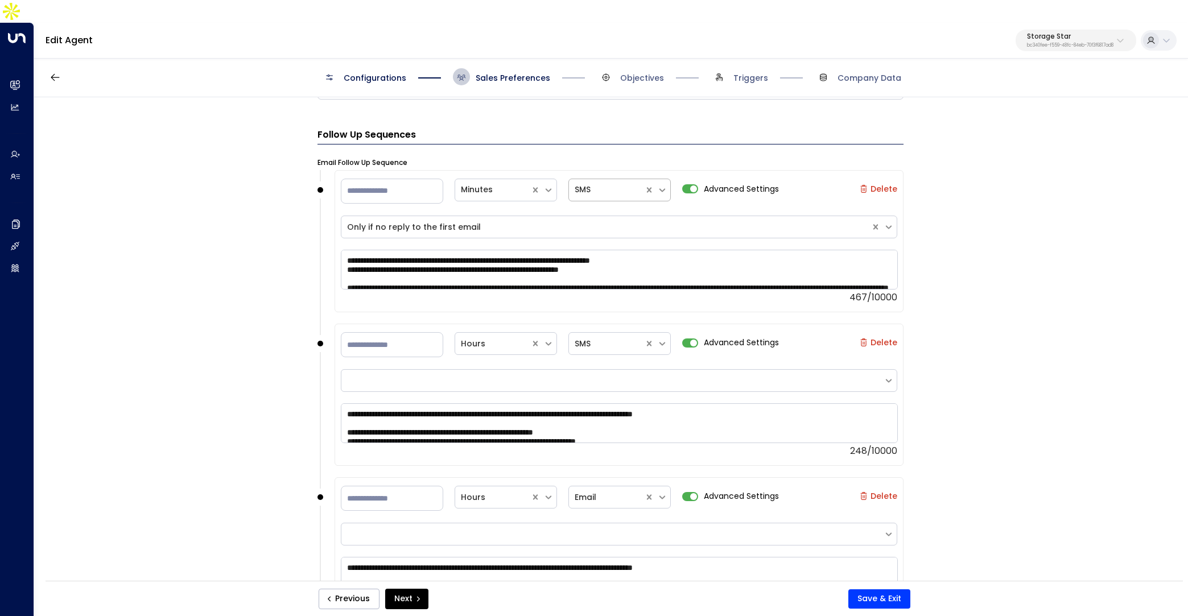
click at [634, 183] on div at bounding box center [607, 190] width 64 height 14
click at [196, 166] on div "**********" at bounding box center [610, 354] width 1153 height 514
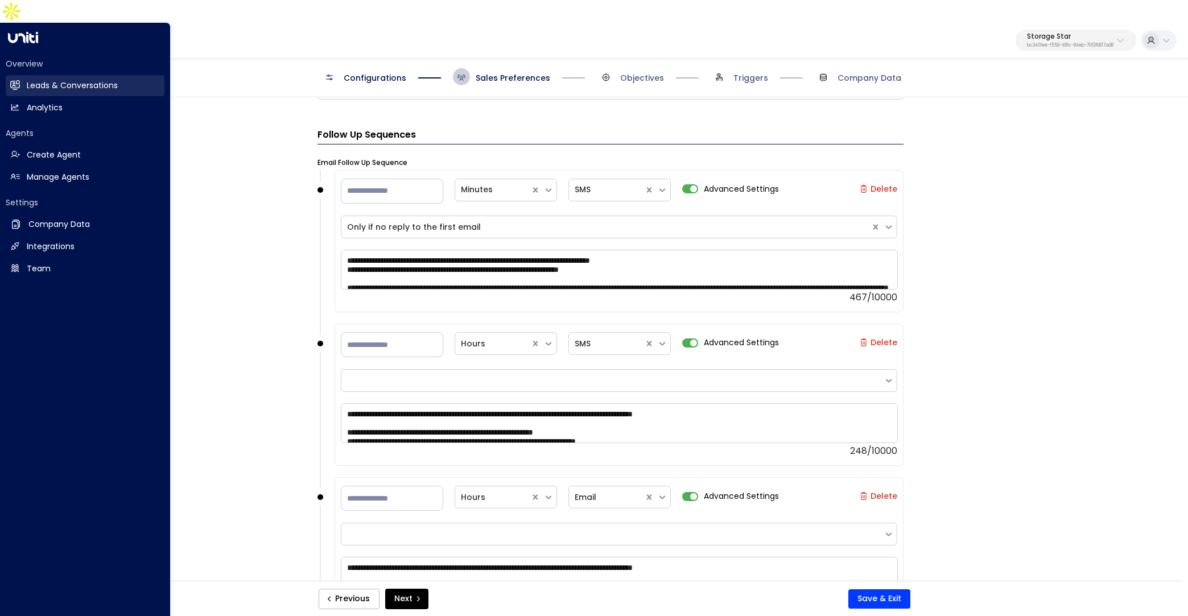
click at [18, 75] on link "Leads & Conversations Leads & Conversations" at bounding box center [85, 85] width 159 height 21
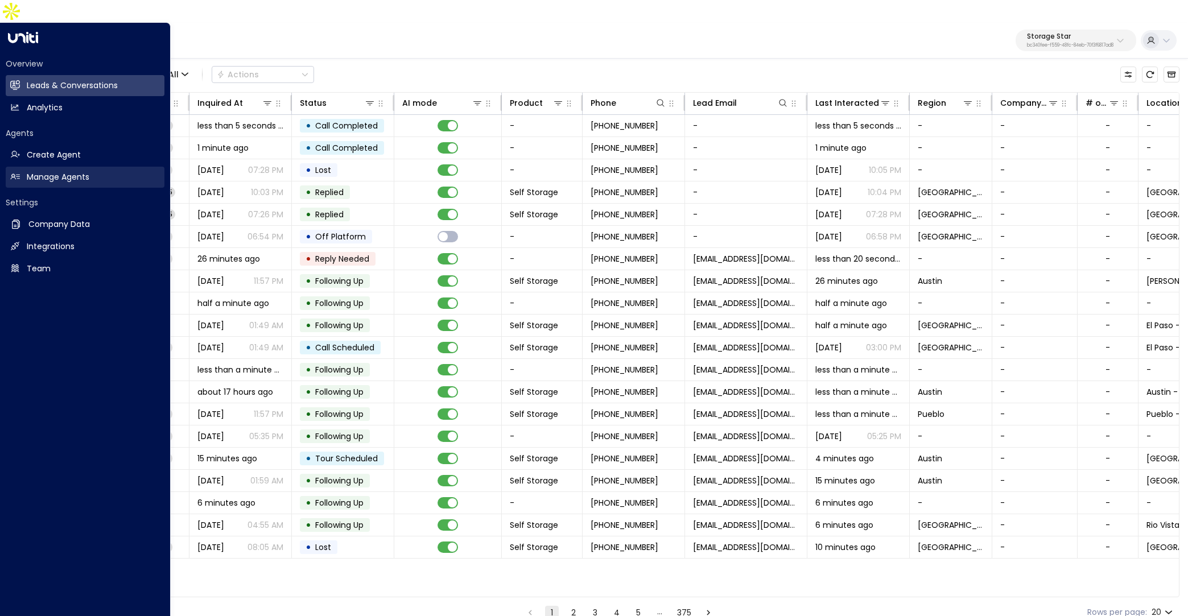
click at [35, 171] on h2 "Manage Agents" at bounding box center [58, 177] width 63 height 12
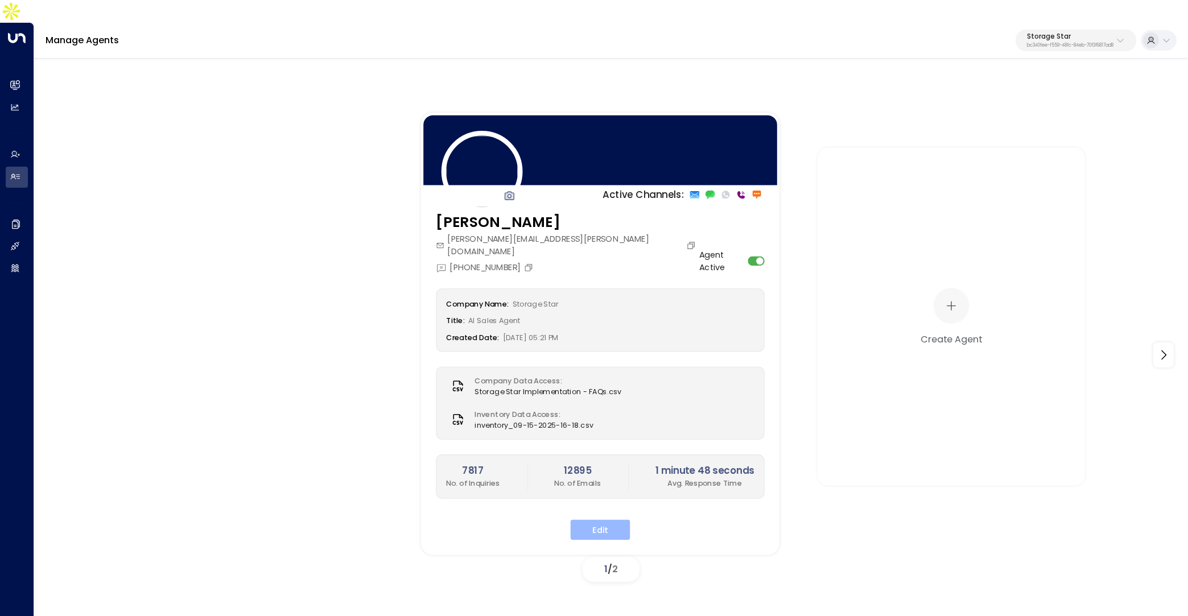
click at [595, 520] on button "Edit" at bounding box center [601, 530] width 60 height 20
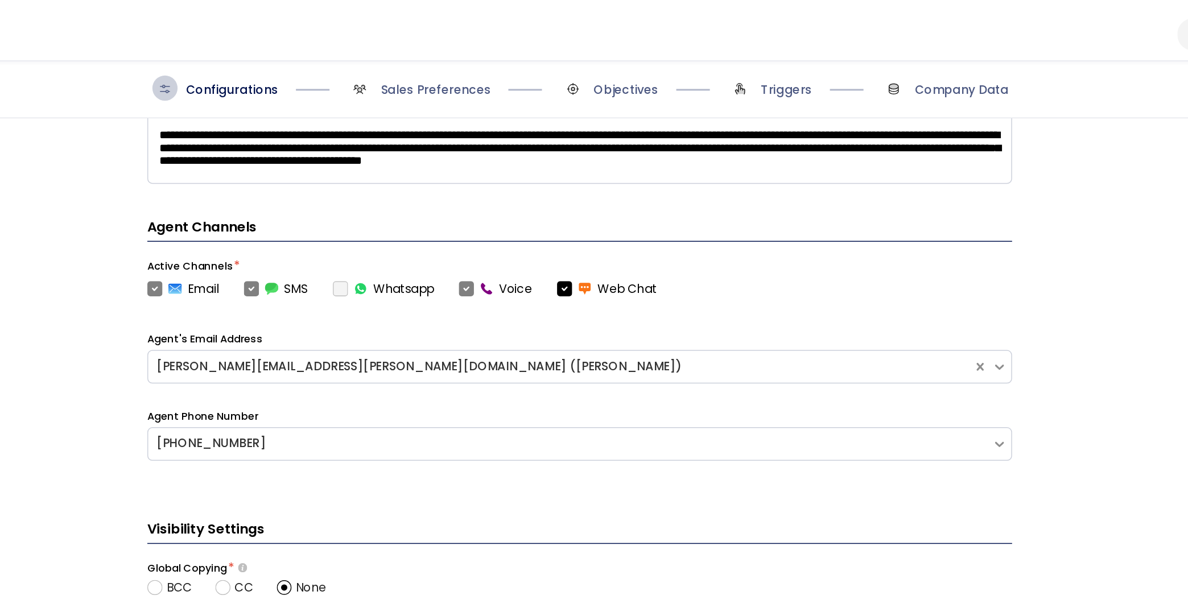
scroll to position [323, 0]
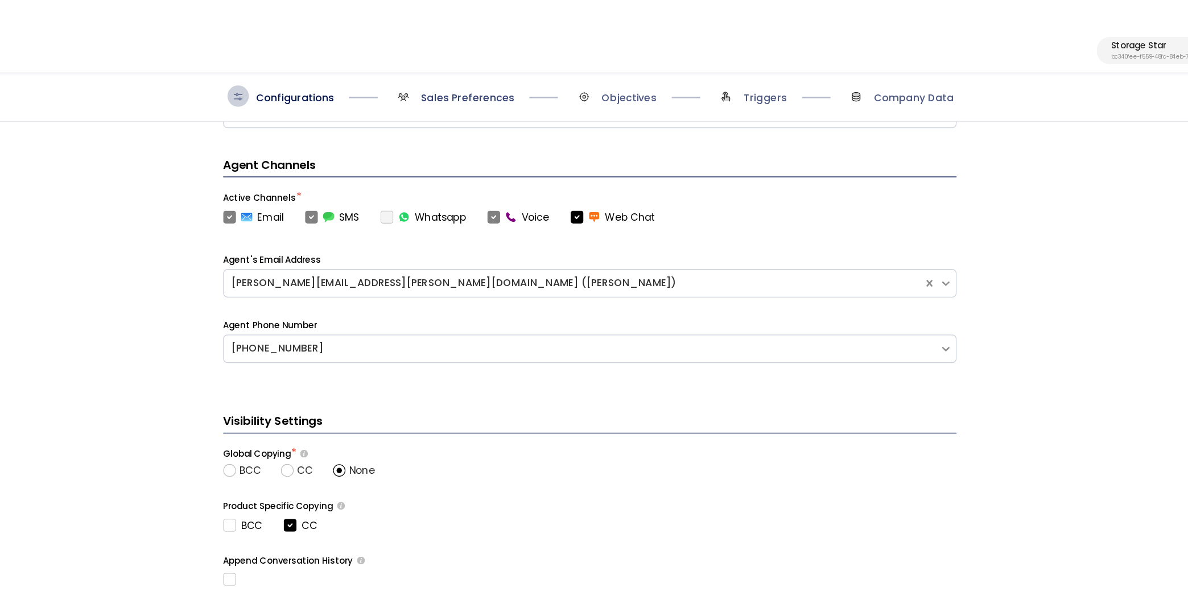
click at [501, 72] on span "Sales Preferences" at bounding box center [513, 77] width 75 height 11
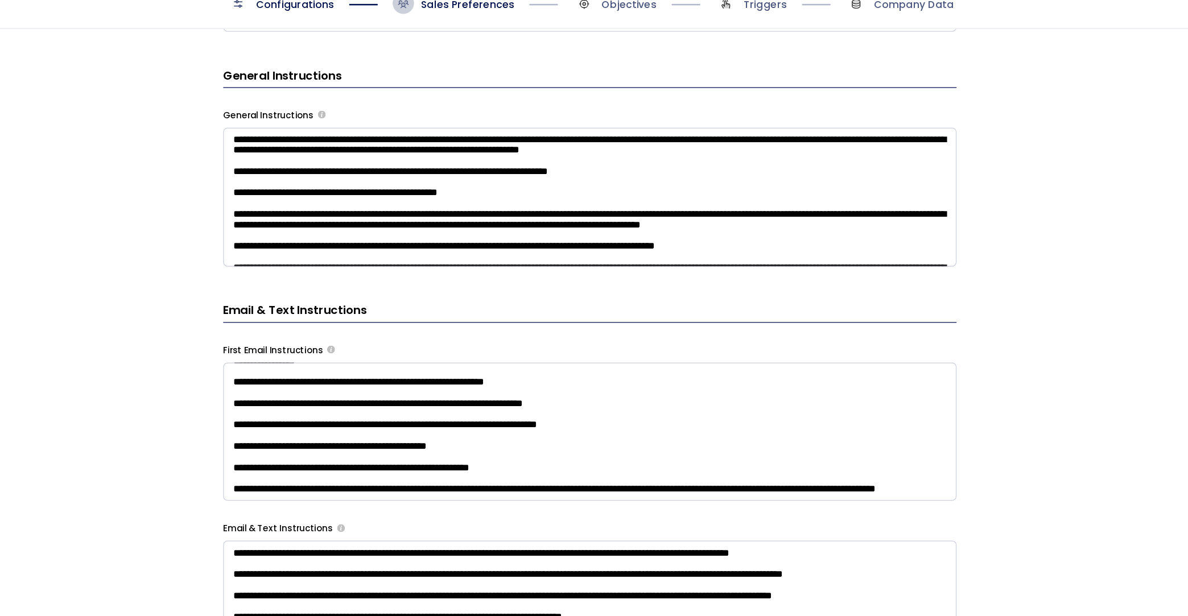
scroll to position [292, 0]
click at [461, 192] on textarea at bounding box center [610, 231] width 586 height 111
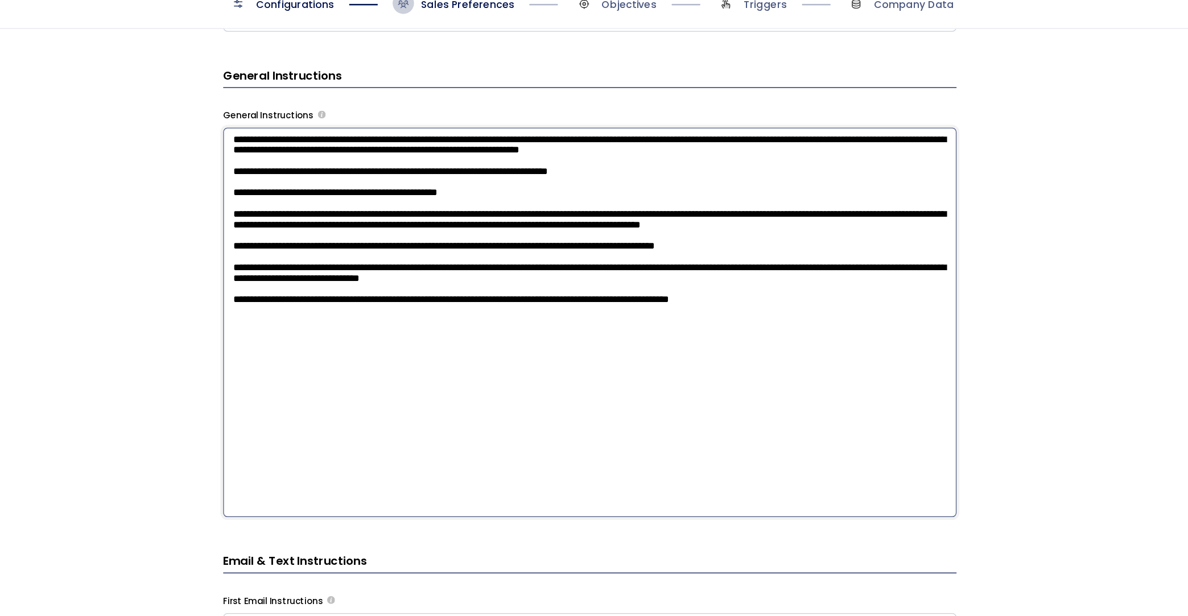
click at [281, 290] on div "**********" at bounding box center [610, 354] width 1153 height 514
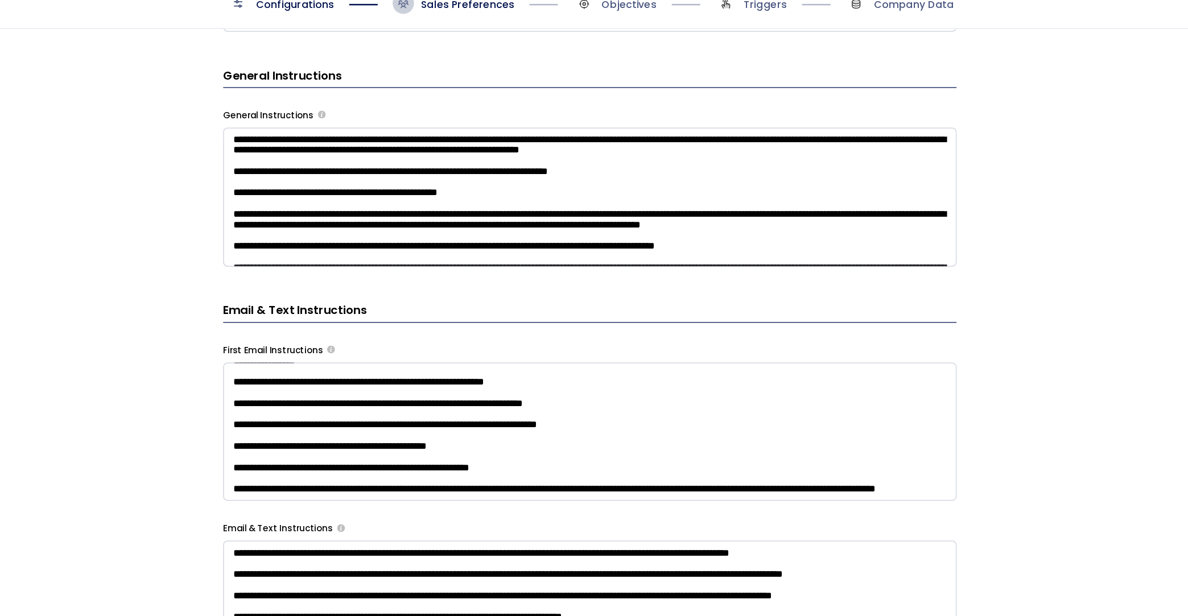
scroll to position [120, 0]
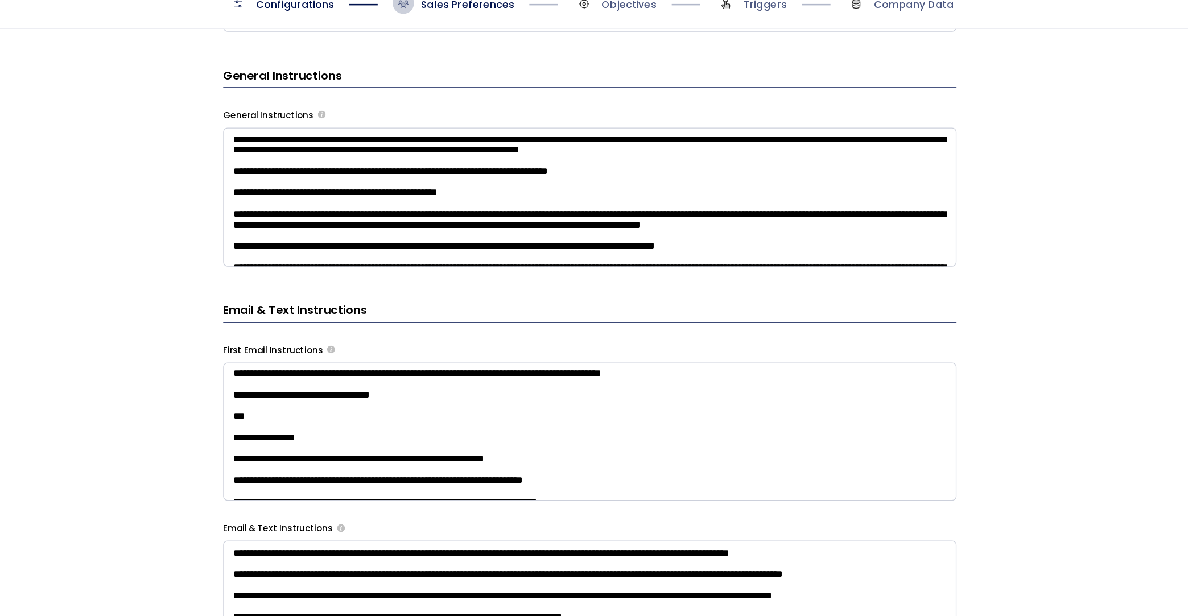
click at [453, 378] on textarea at bounding box center [610, 419] width 586 height 111
click at [281, 376] on div "**********" at bounding box center [610, 354] width 1153 height 514
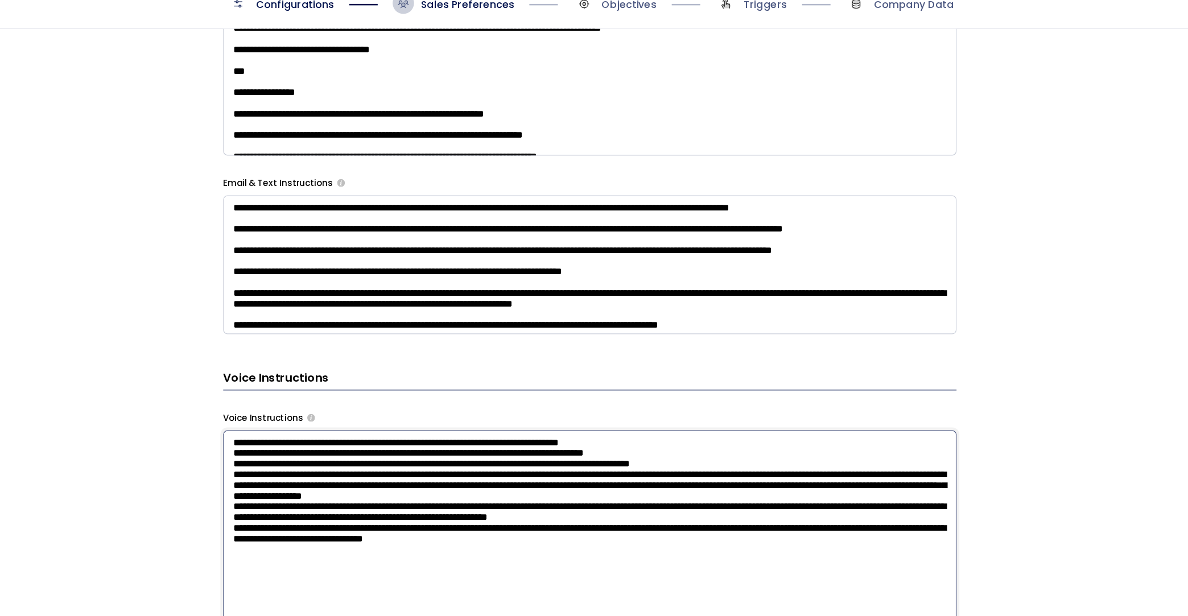
click at [488, 444] on textarea at bounding box center [610, 573] width 586 height 311
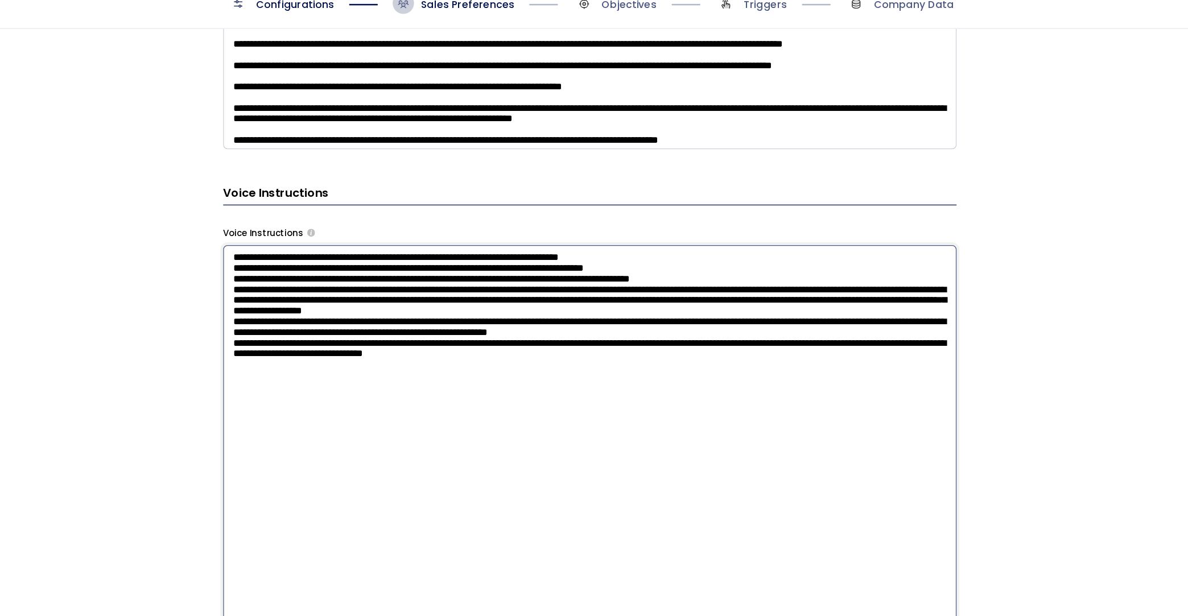
scroll to position [865, 0]
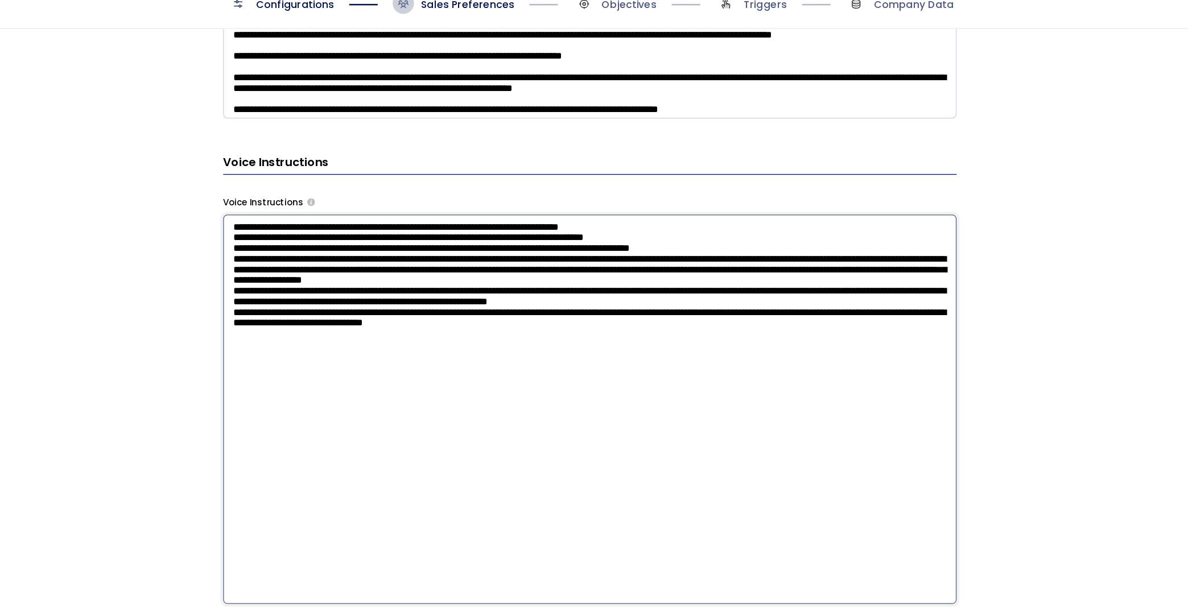
click at [259, 320] on div "**********" at bounding box center [610, 354] width 1153 height 514
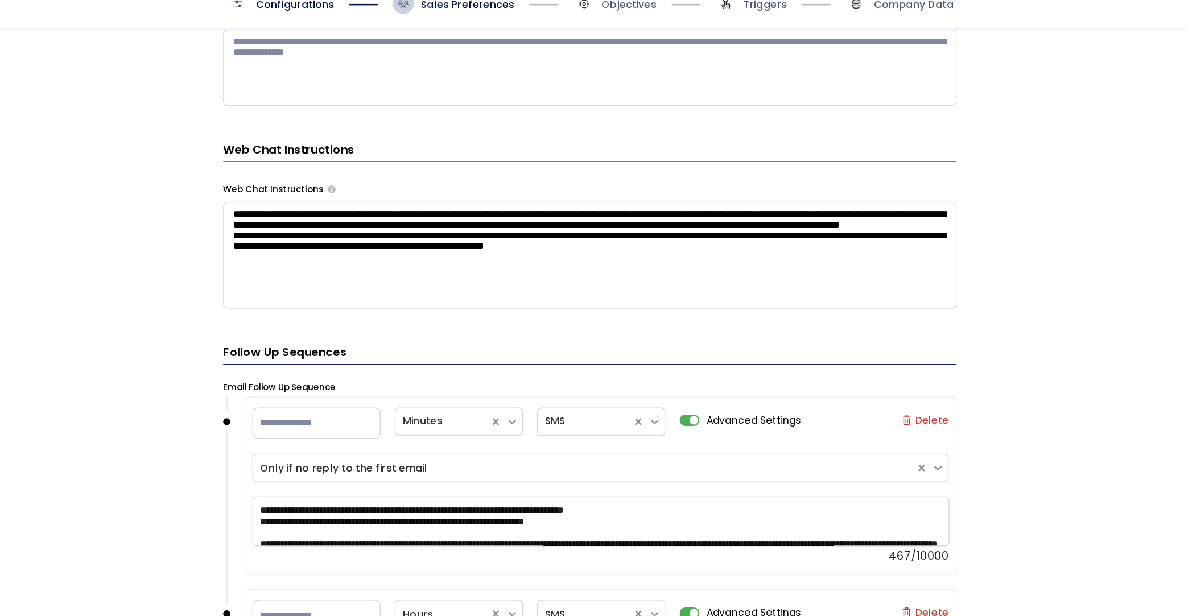
scroll to position [1269, 0]
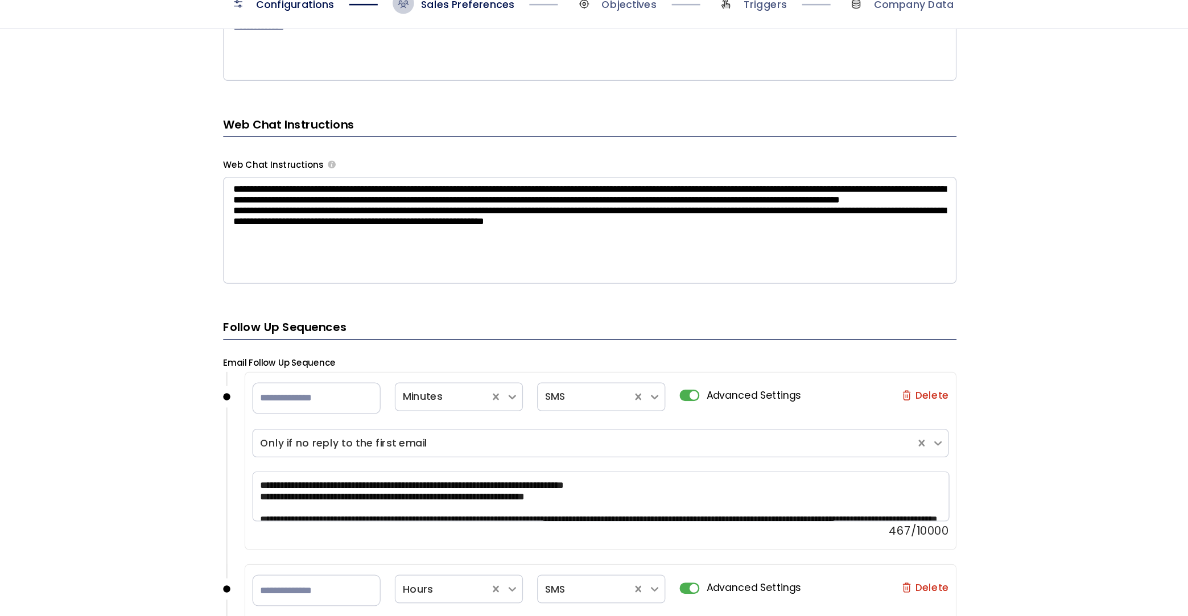
click at [460, 216] on textarea "**********" at bounding box center [610, 258] width 586 height 85
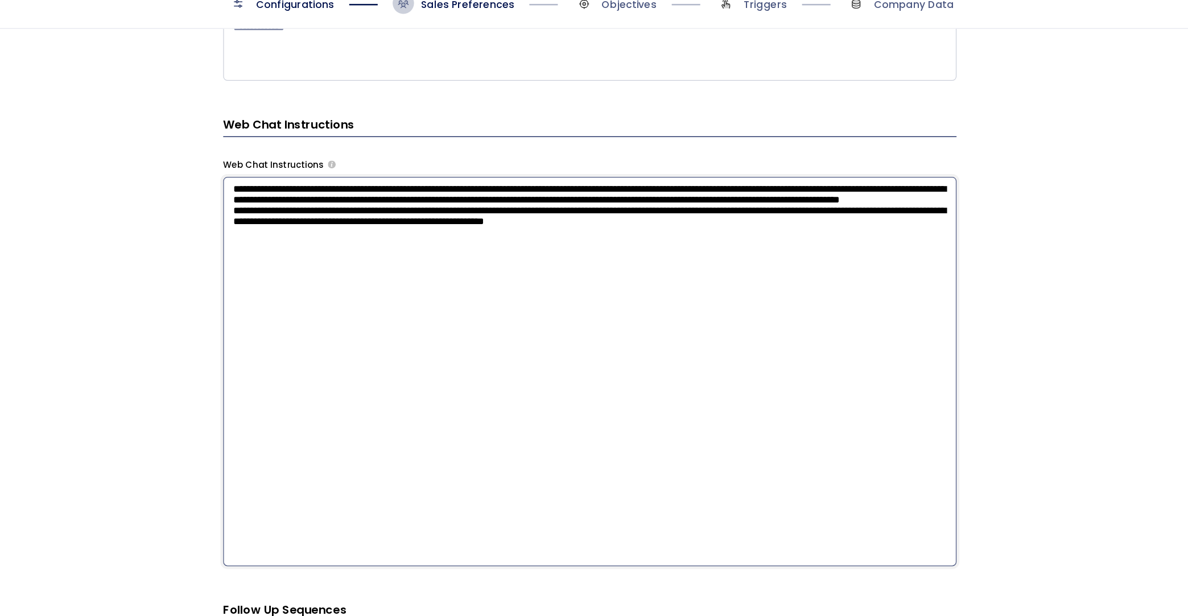
click at [966, 288] on div "**********" at bounding box center [610, 354] width 1153 height 514
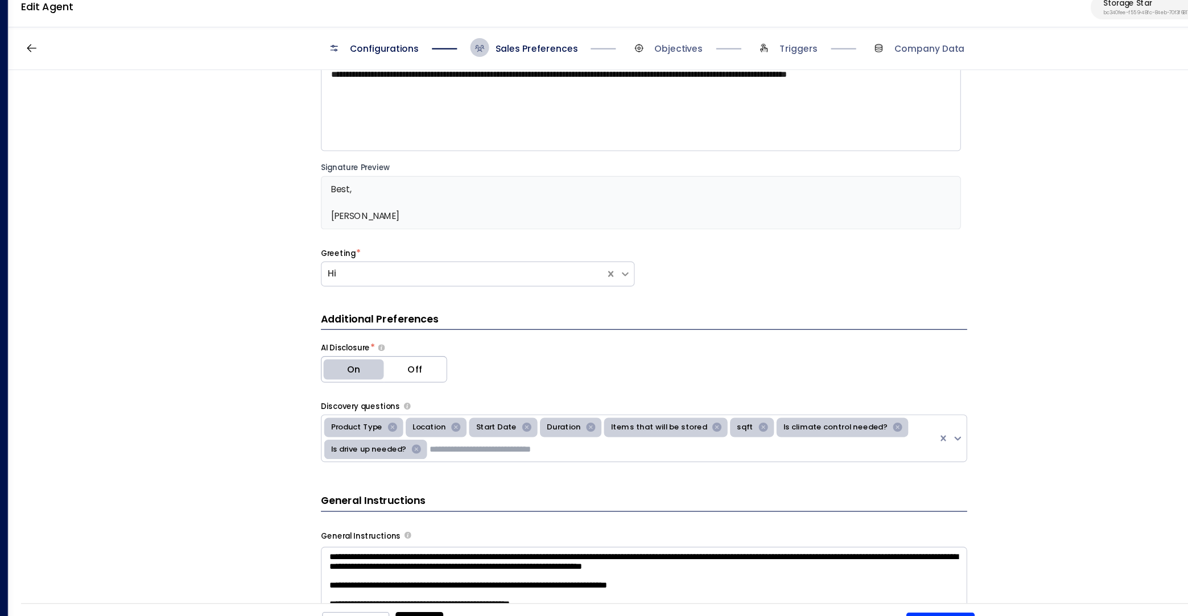
scroll to position [0, 0]
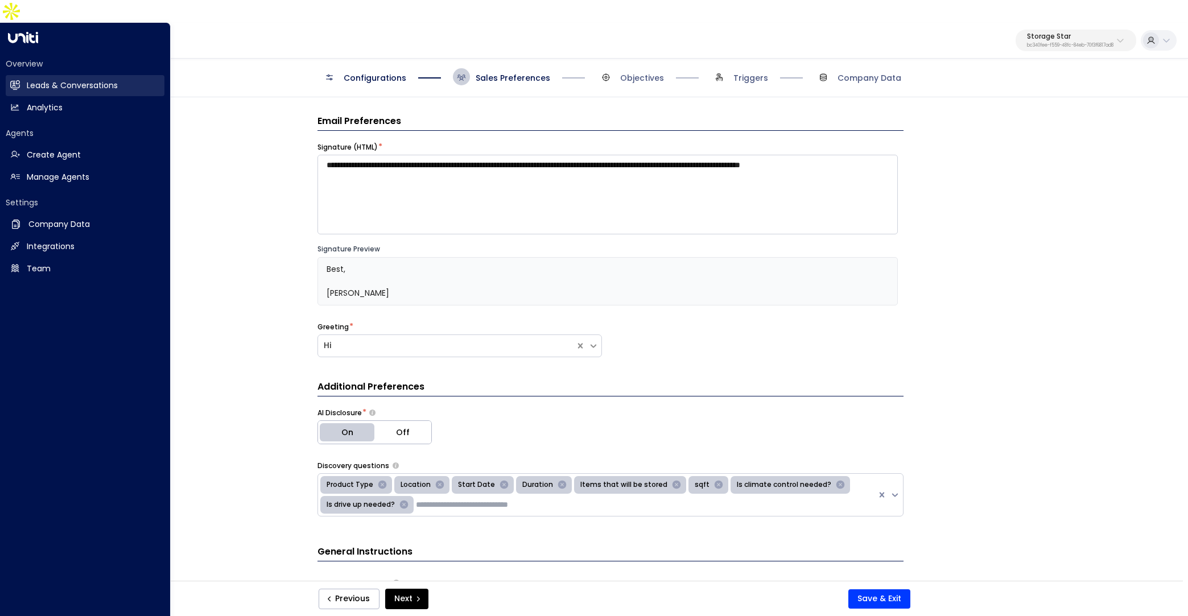
click at [30, 80] on h2 "Leads & Conversations" at bounding box center [72, 86] width 91 height 12
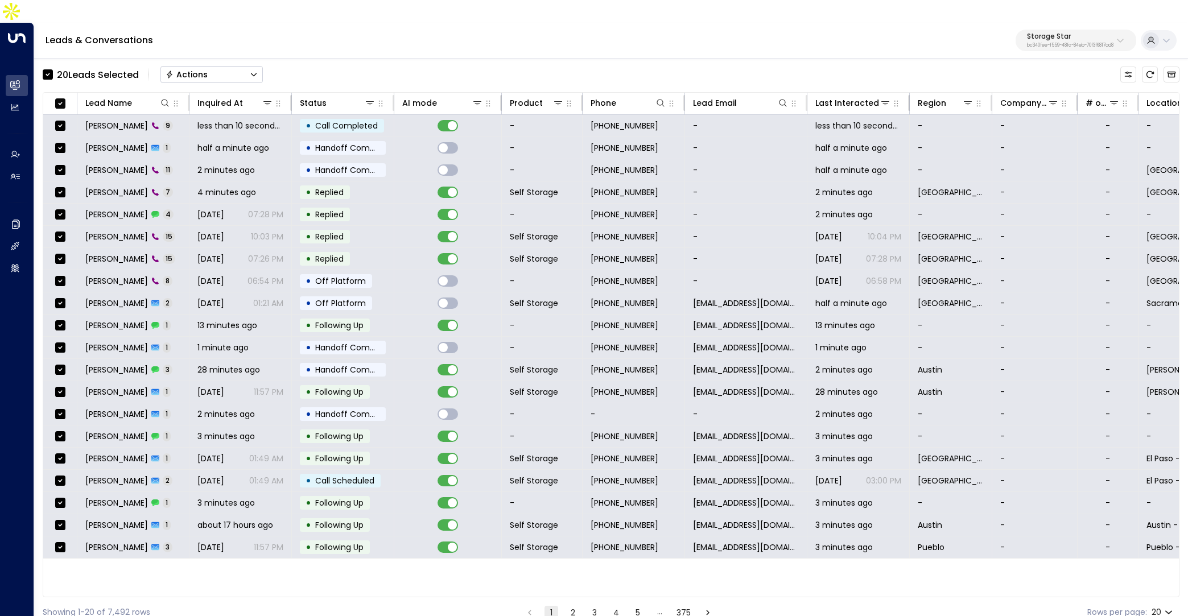
click at [202, 69] on div "Actions" at bounding box center [187, 74] width 42 height 10
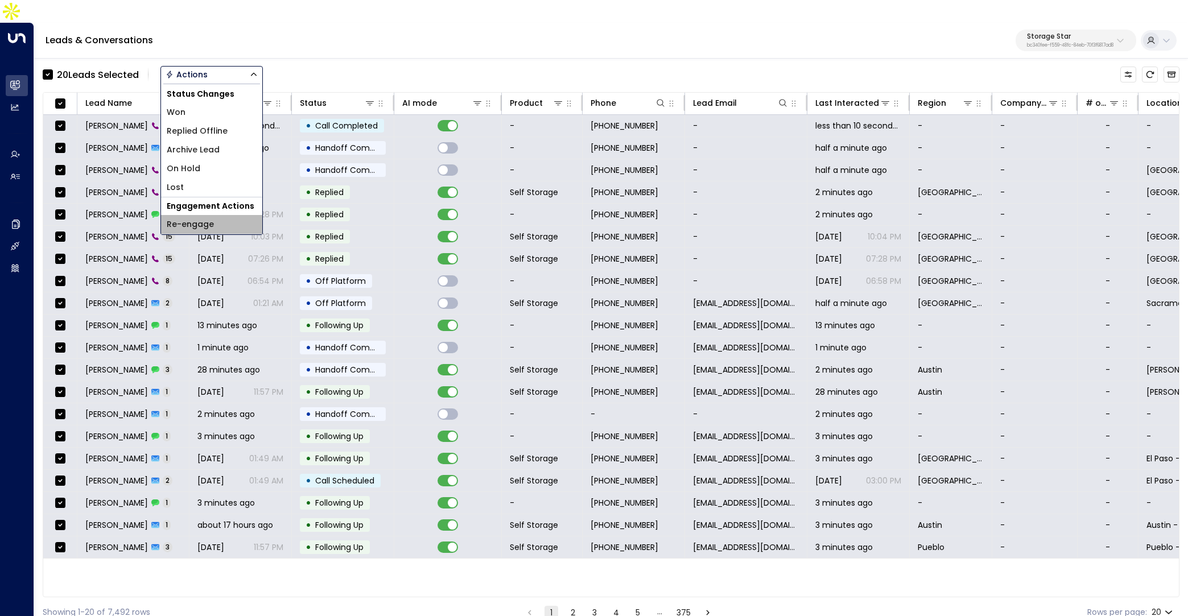
click at [208, 218] on span "Re-engage" at bounding box center [190, 224] width 47 height 12
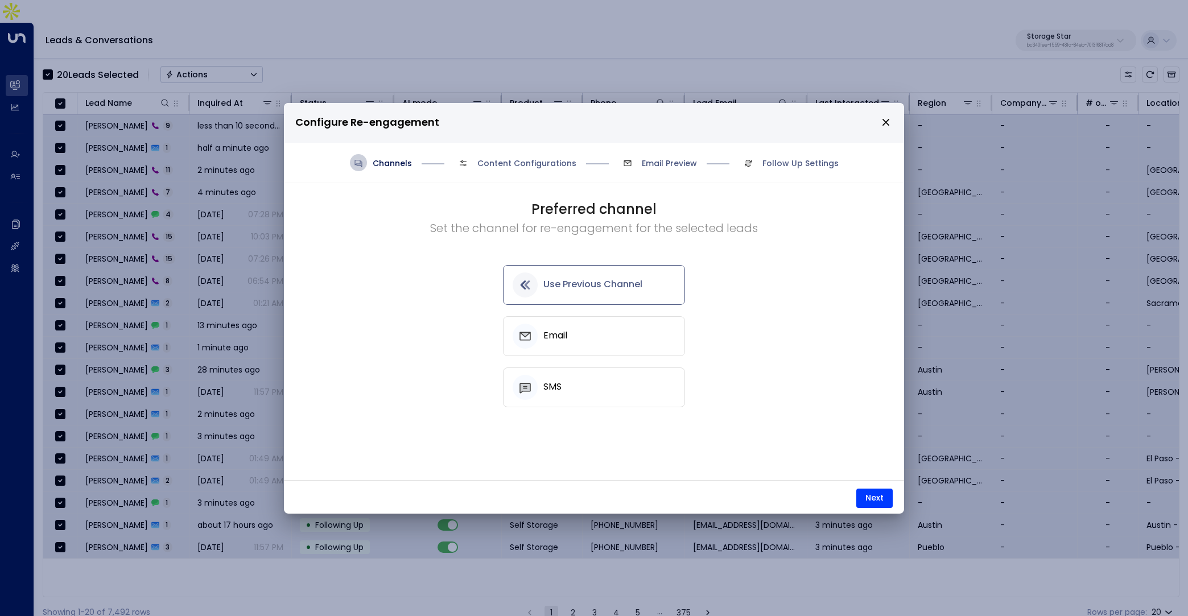
click at [612, 333] on div "Email" at bounding box center [594, 336] width 163 height 25
click at [874, 498] on button "Next" at bounding box center [874, 498] width 36 height 19
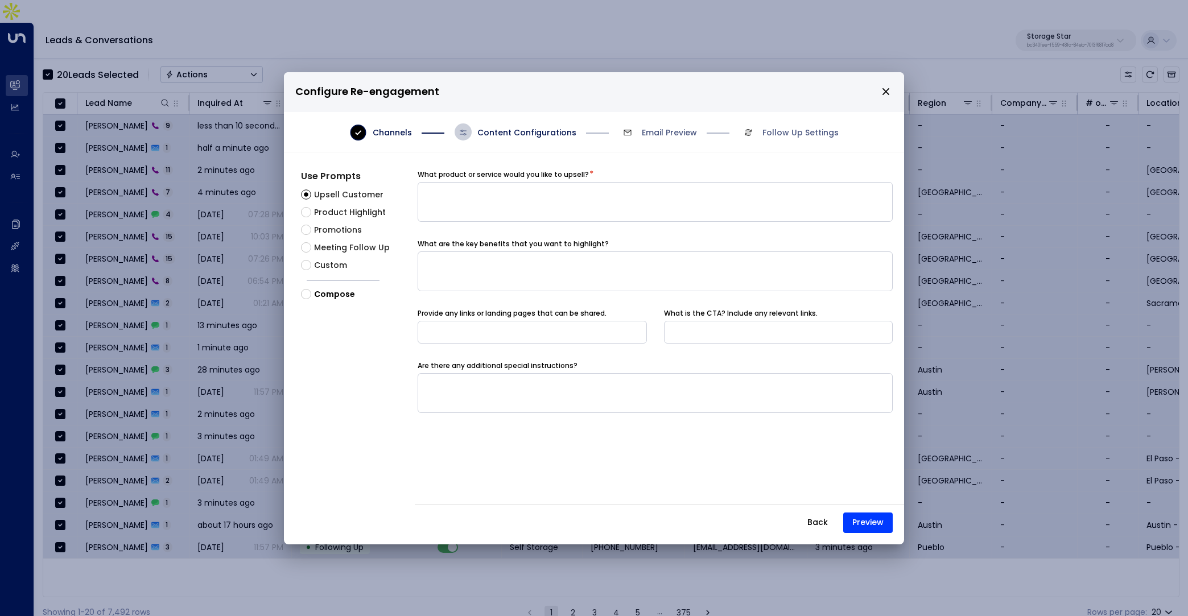
click at [886, 89] on icon "close" at bounding box center [886, 91] width 10 height 10
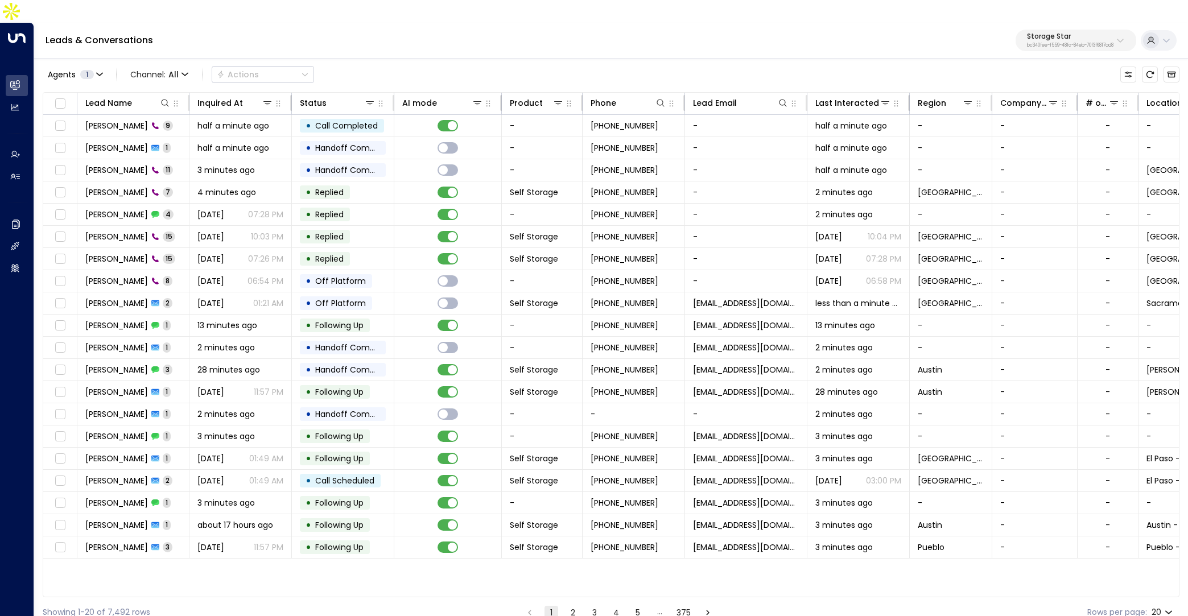
click at [1060, 43] on p "bc340fee-f559-48fc-84eb-70f3f6817ad8" at bounding box center [1070, 45] width 86 height 5
